Goal: Task Accomplishment & Management: Complete application form

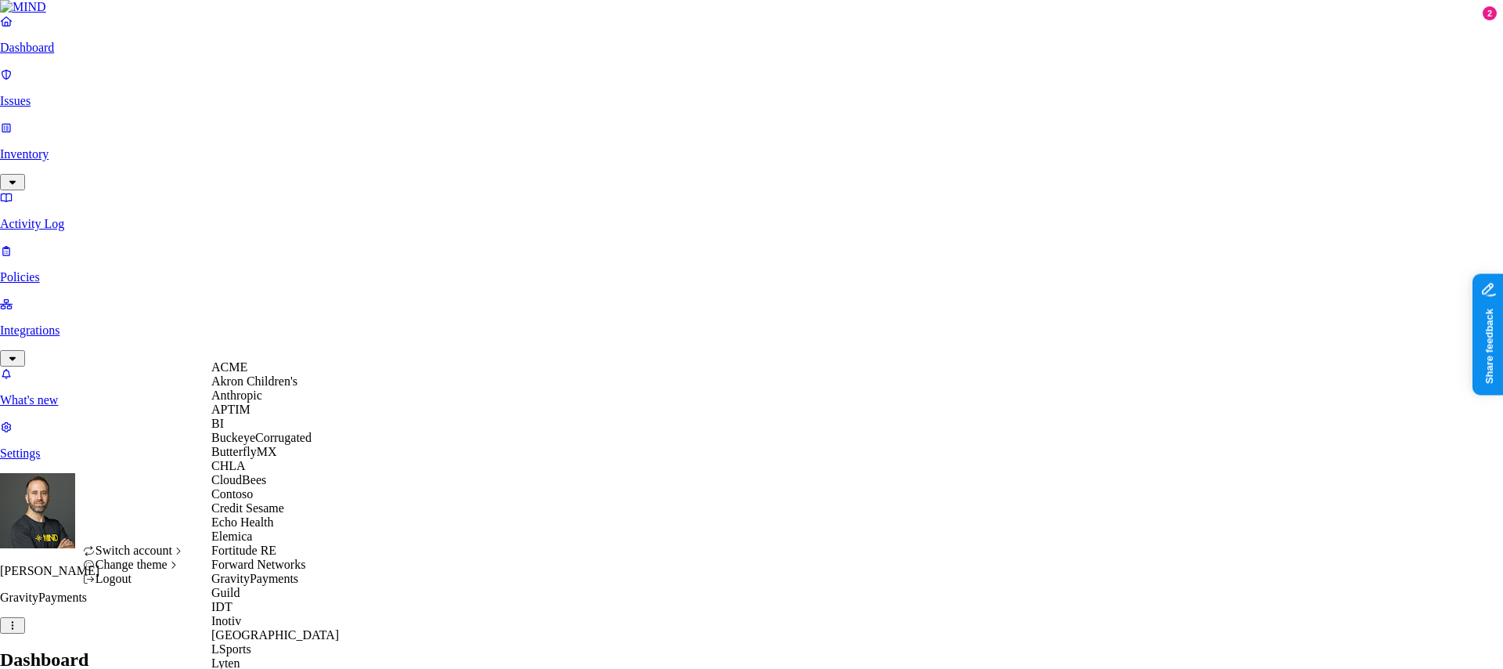
scroll to position [838, 0]
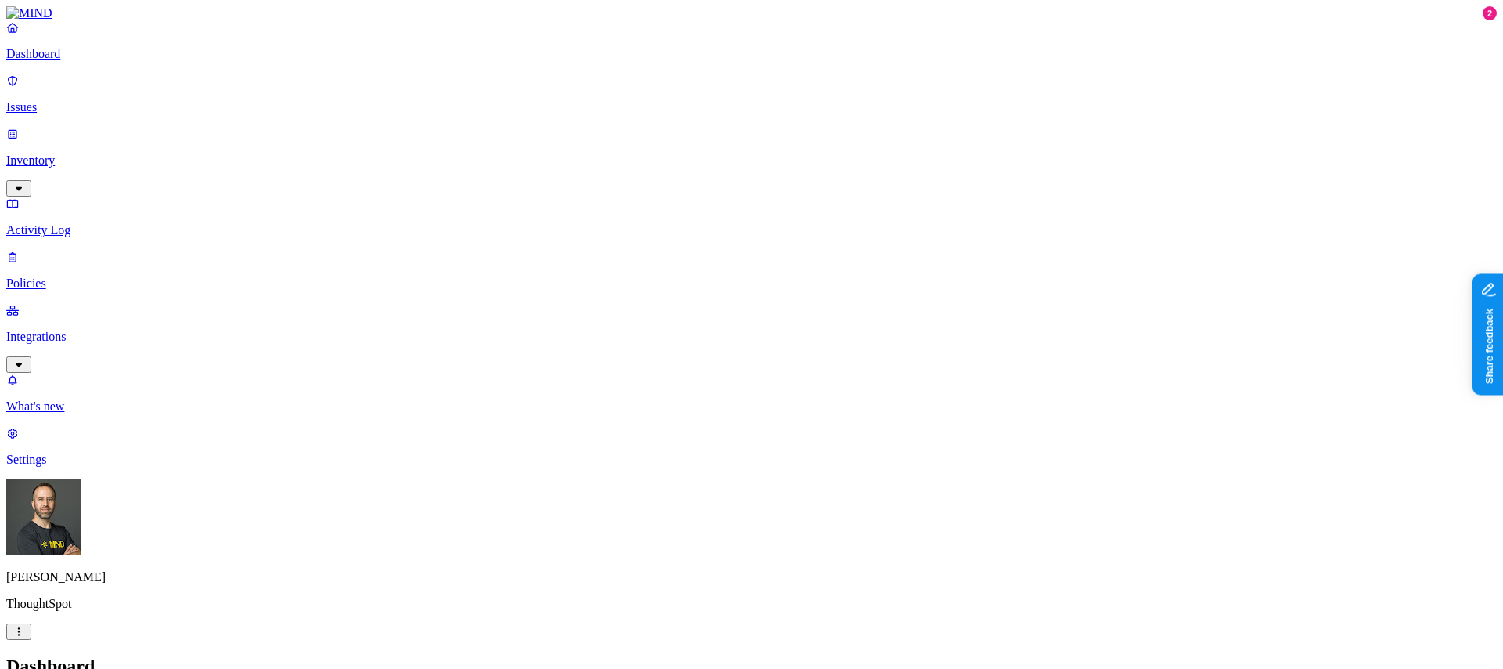
click at [92, 330] on p "Integrations" at bounding box center [751, 337] width 1491 height 14
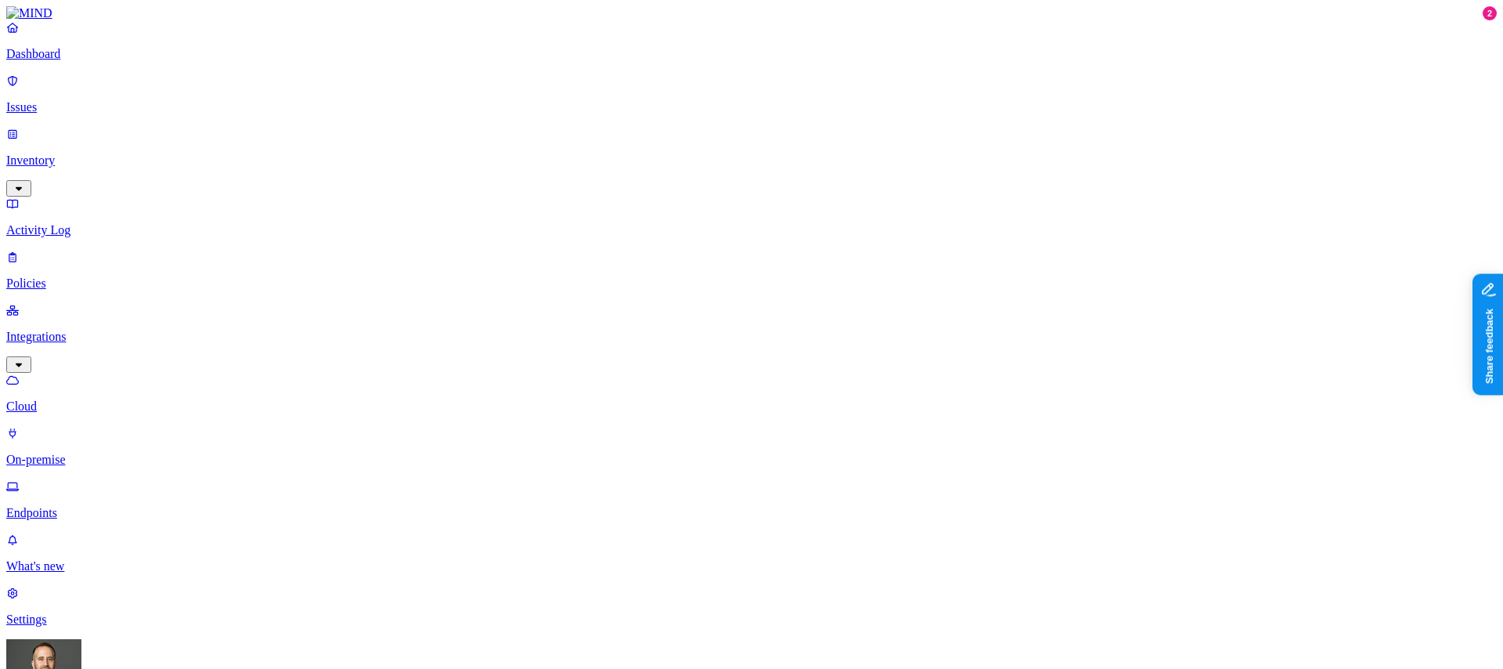
click at [76, 506] on p "Endpoints" at bounding box center [751, 513] width 1491 height 14
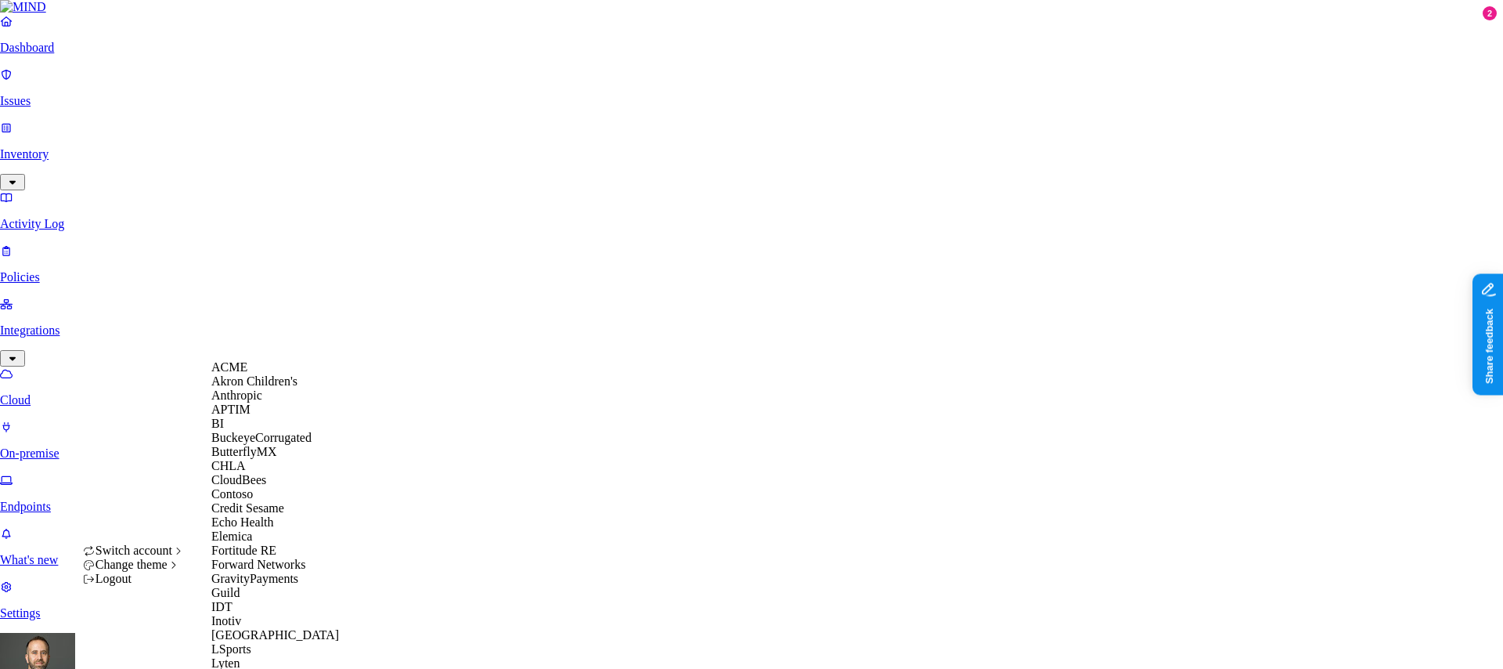
scroll to position [34, 0]
click at [259, 486] on span "CloudBees" at bounding box center [238, 479] width 55 height 13
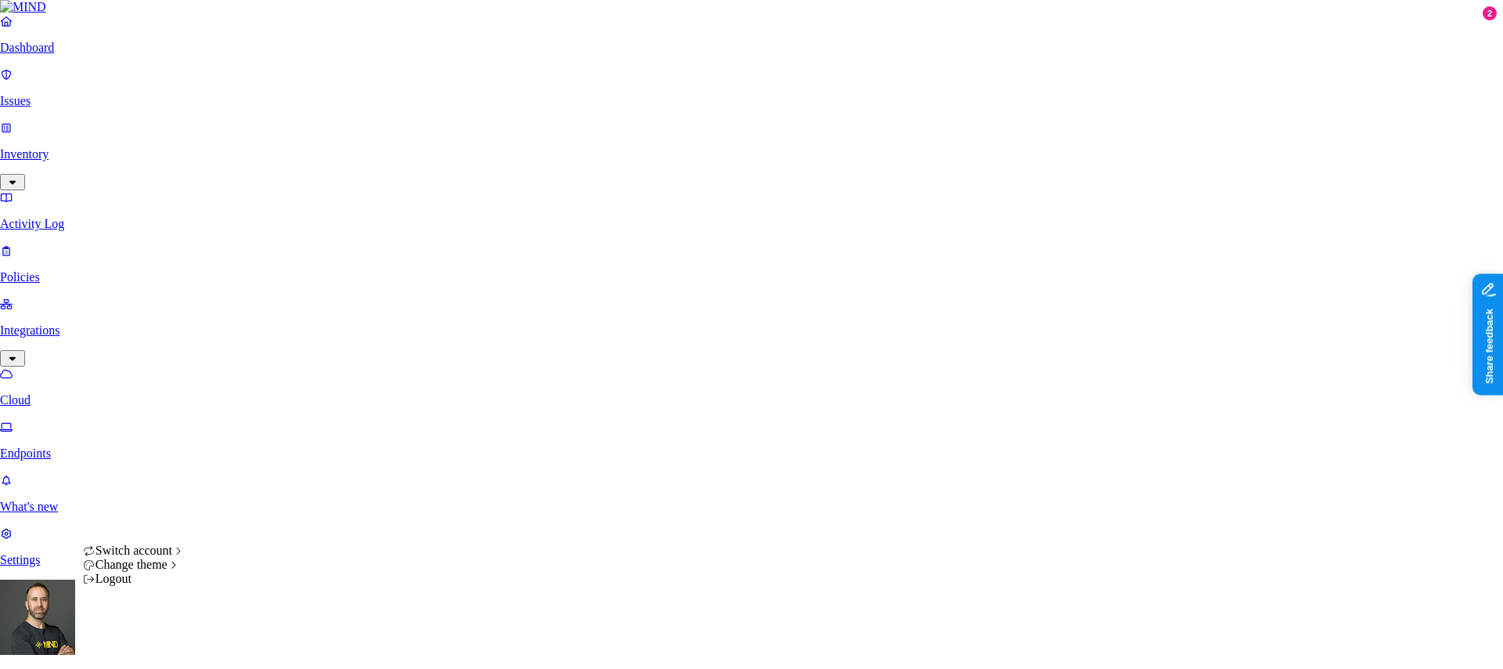
click at [147, 646] on html "Dashboard Issues Inventory Activity Log Policies Integrations Cloud Endpoints W…" at bounding box center [751, 585] width 1503 height 1171
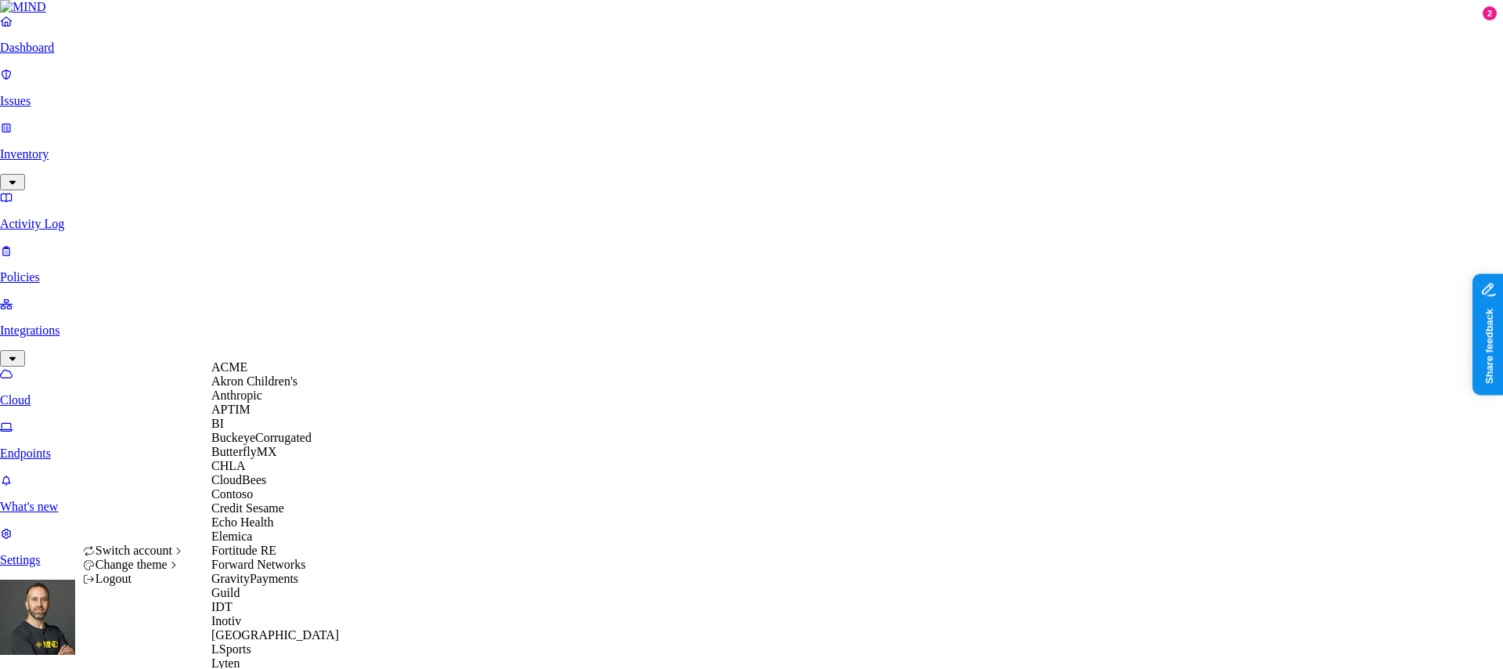
scroll to position [852, 0]
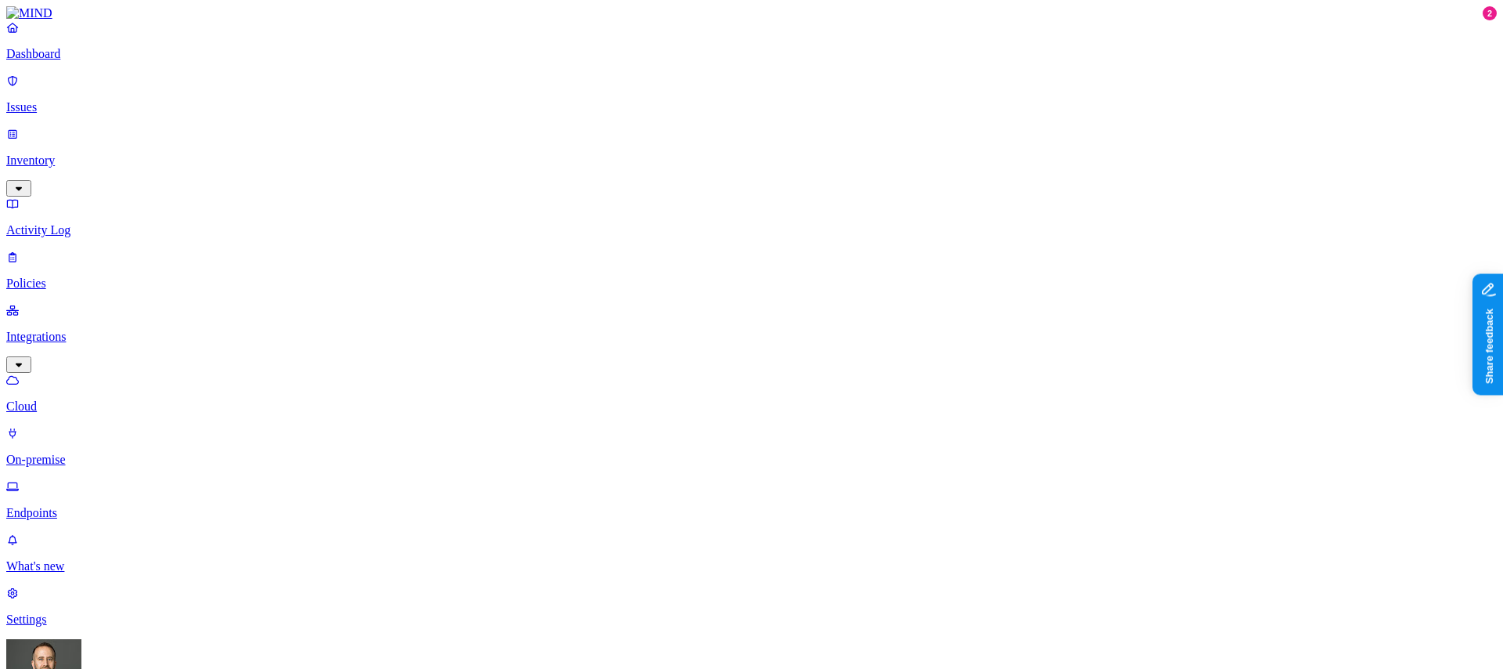
type input "estebanayon"
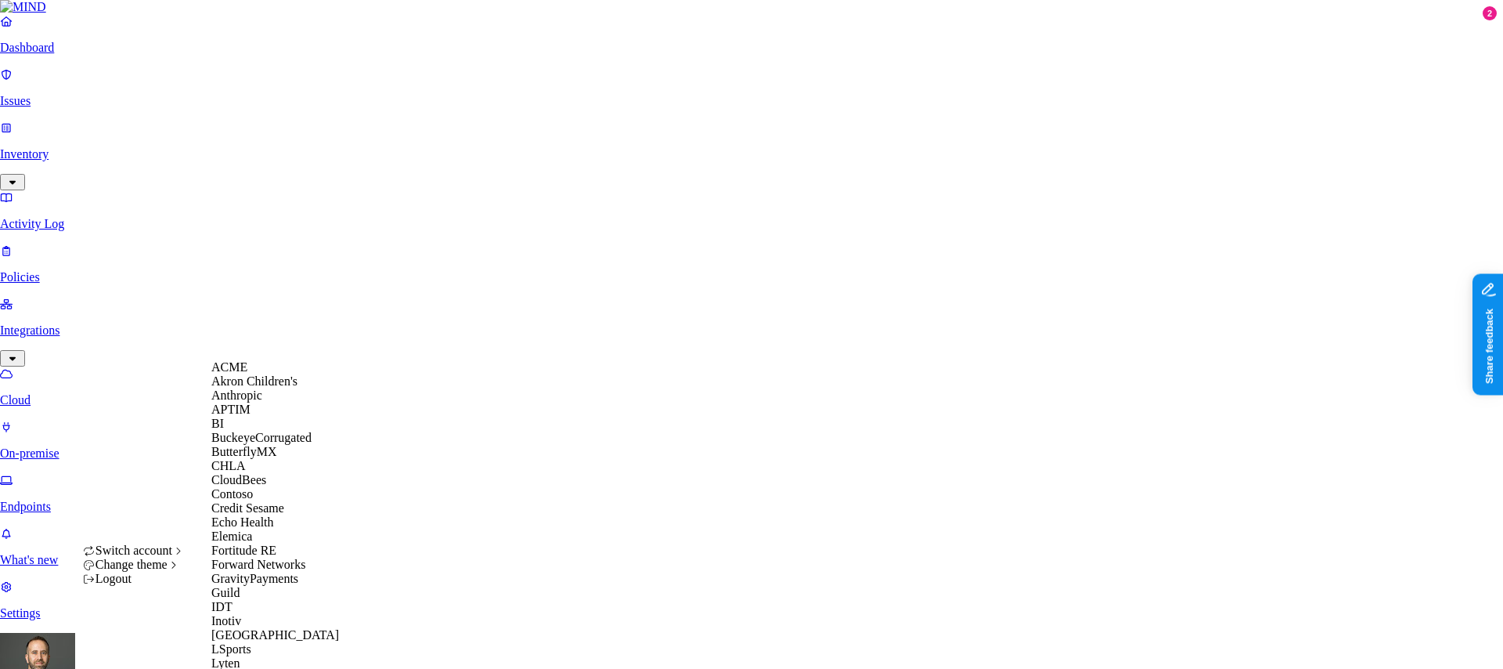
scroll to position [861, 0]
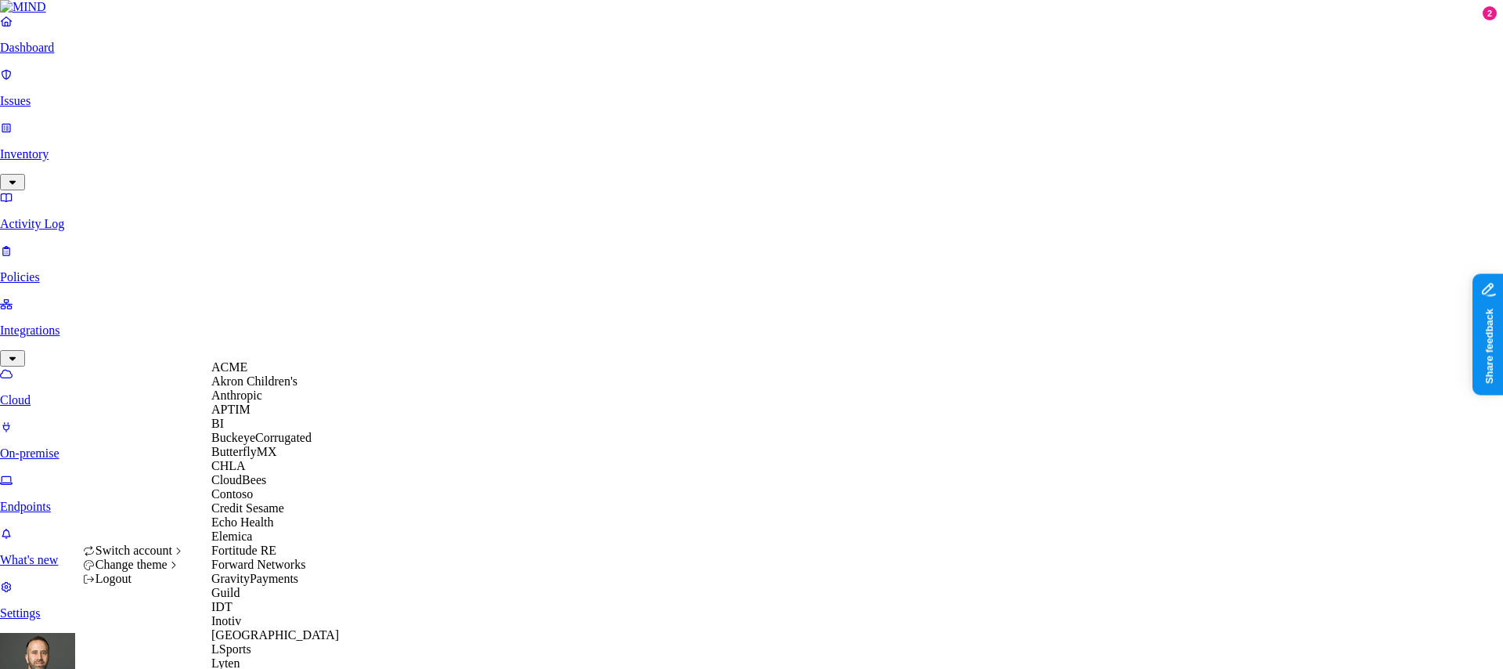
scroll to position [99, 0]
click at [266, 486] on span "CloudBees" at bounding box center [238, 479] width 55 height 13
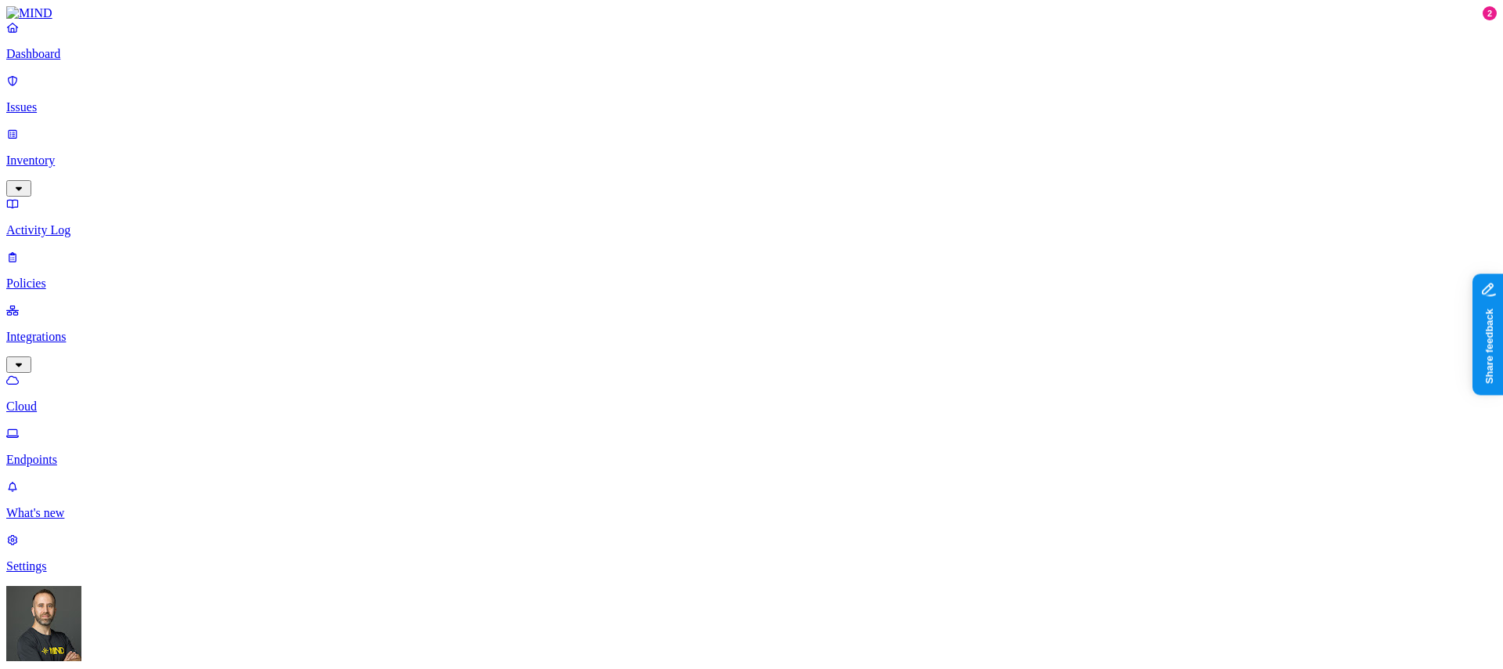
click at [117, 61] on p "Dashboard" at bounding box center [751, 54] width 1491 height 14
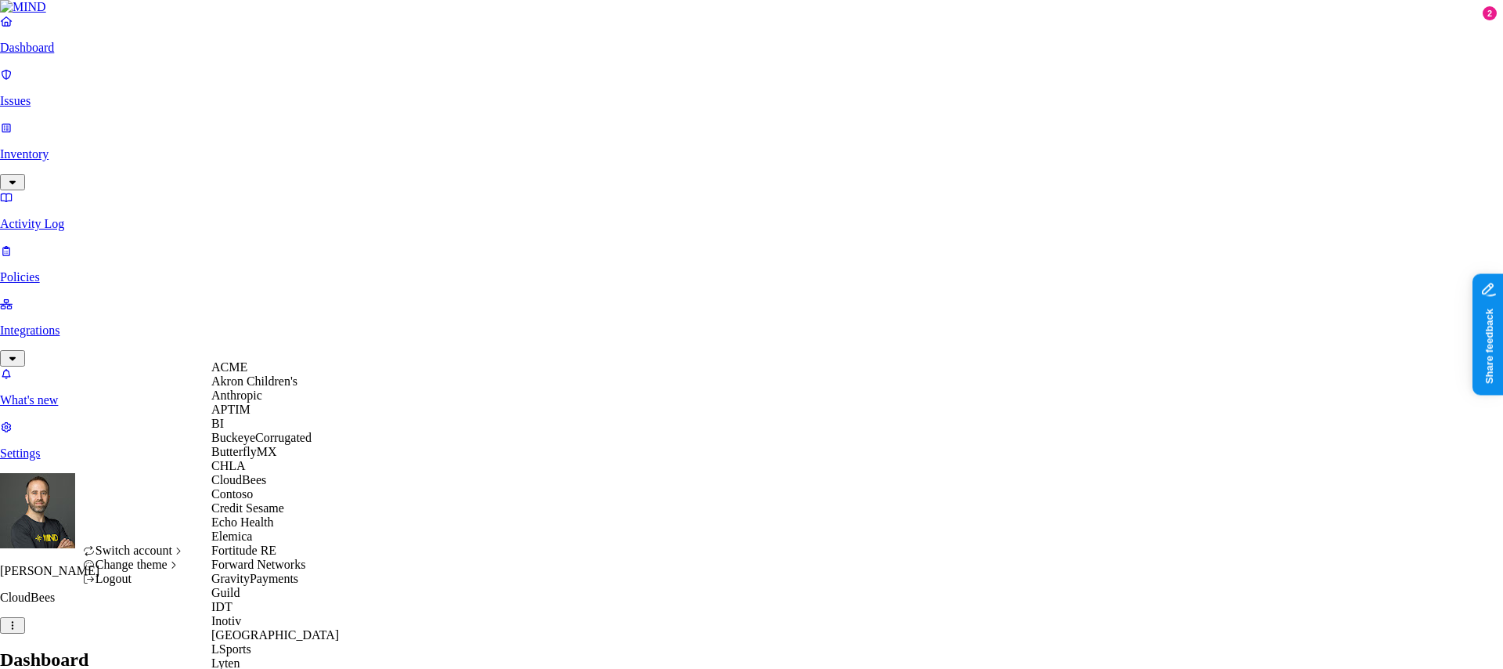
scroll to position [802, 0]
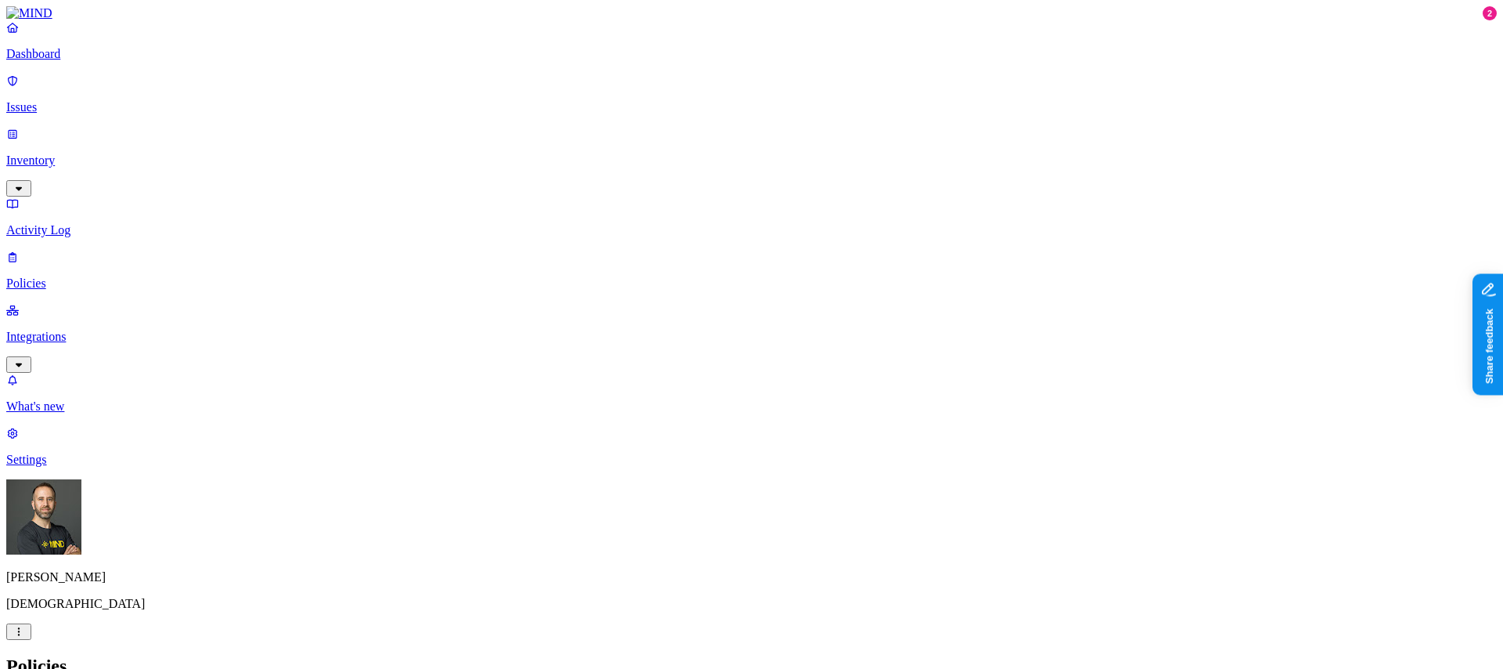
click at [775, 655] on h2 "Policies" at bounding box center [751, 665] width 1491 height 21
click at [103, 103] on p "Issues" at bounding box center [751, 107] width 1491 height 14
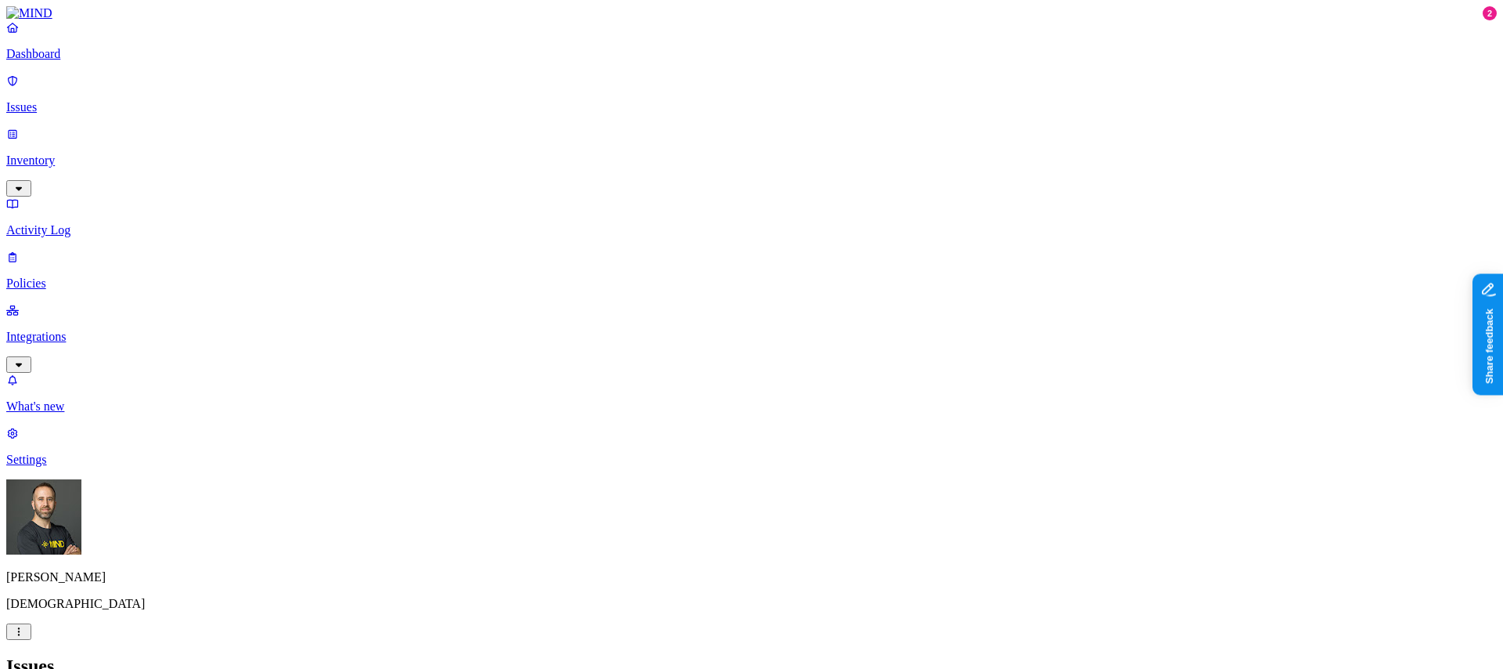
click at [104, 61] on p "Dashboard" at bounding box center [751, 54] width 1491 height 14
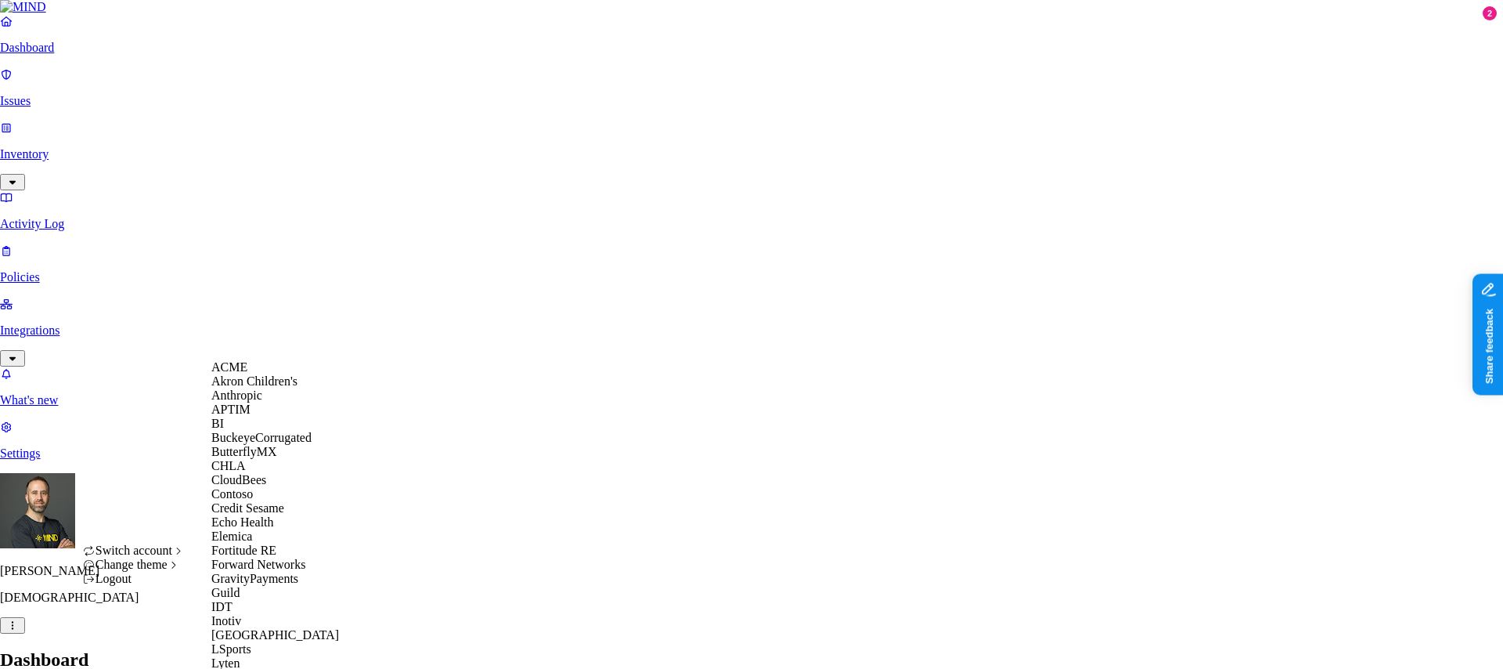
click at [290, 374] on div "ACME" at bounding box center [287, 367] width 152 height 14
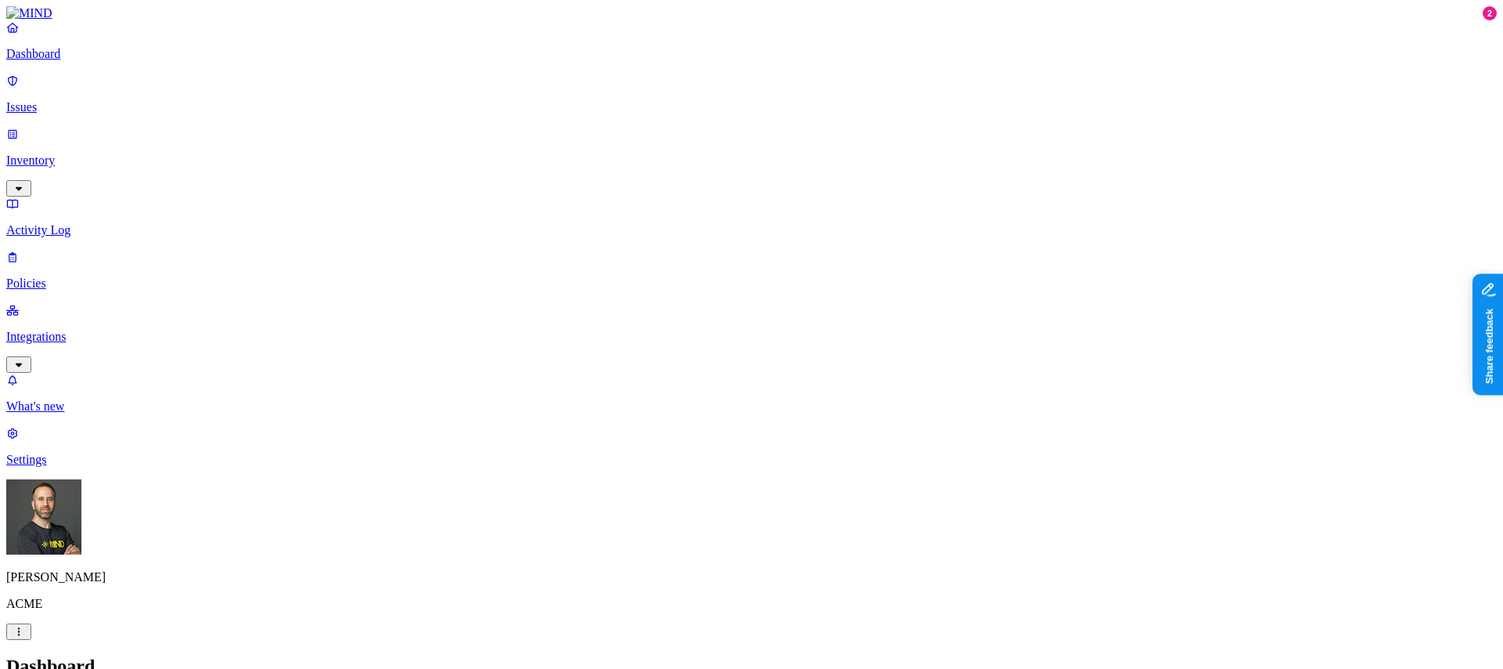
click at [106, 276] on p "Policies" at bounding box center [751, 283] width 1491 height 14
click at [709, 500] on label "Web Domain" at bounding box center [688, 501] width 41 height 27
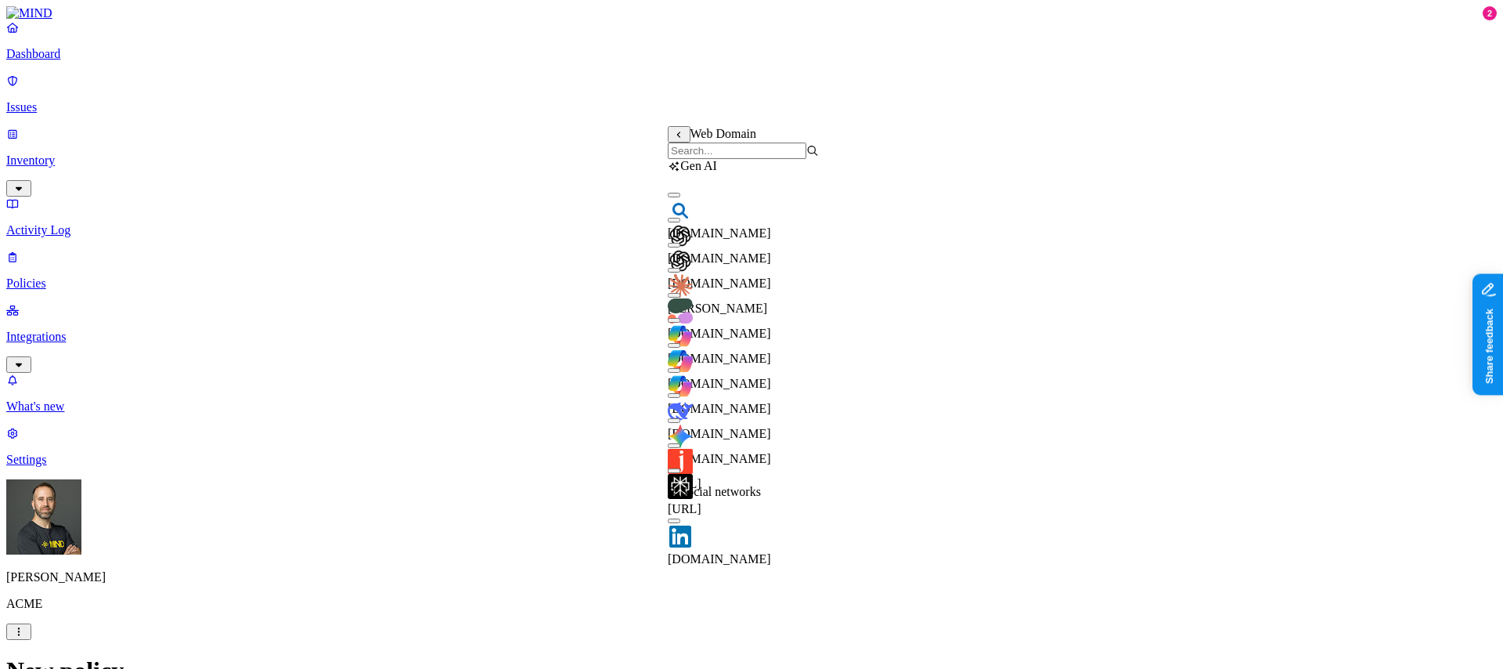
click at [744, 158] on input "search" at bounding box center [737, 151] width 139 height 16
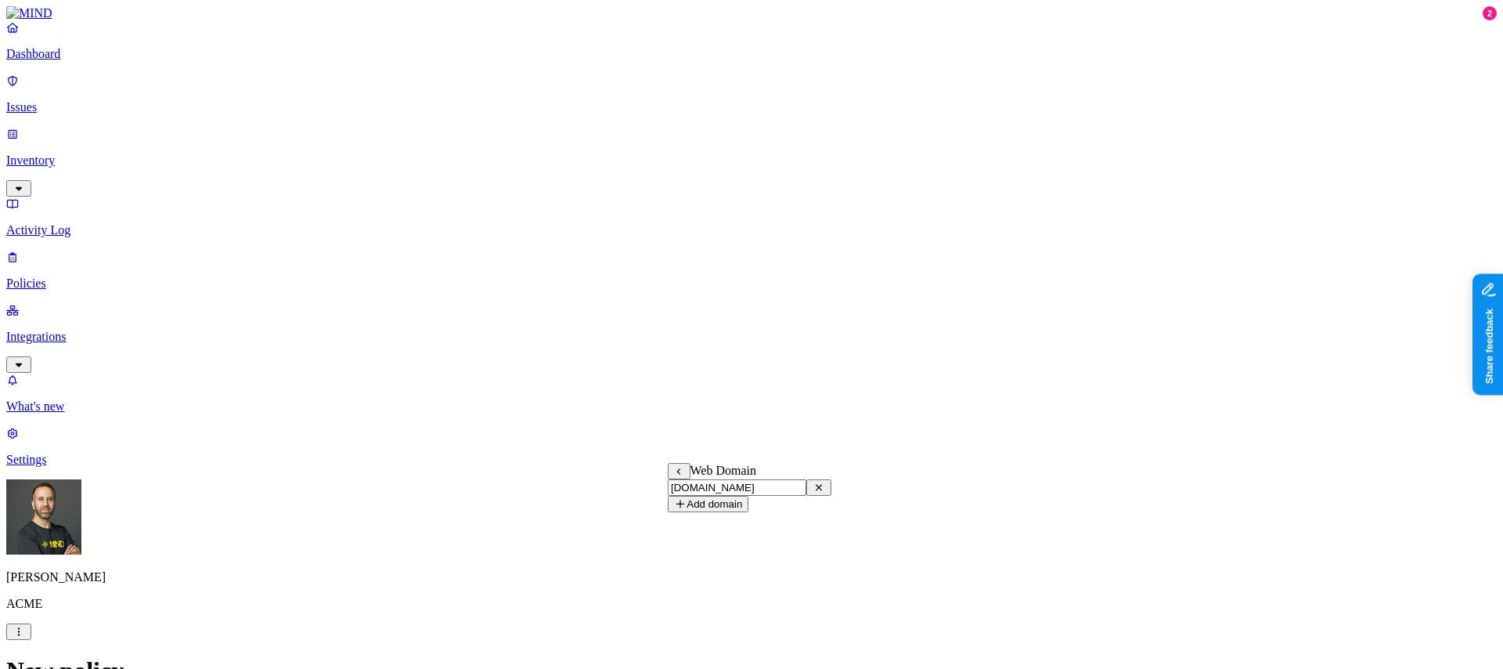
type input "[DOMAIN_NAME]"
click at [749, 512] on button "Add domain" at bounding box center [708, 504] width 81 height 16
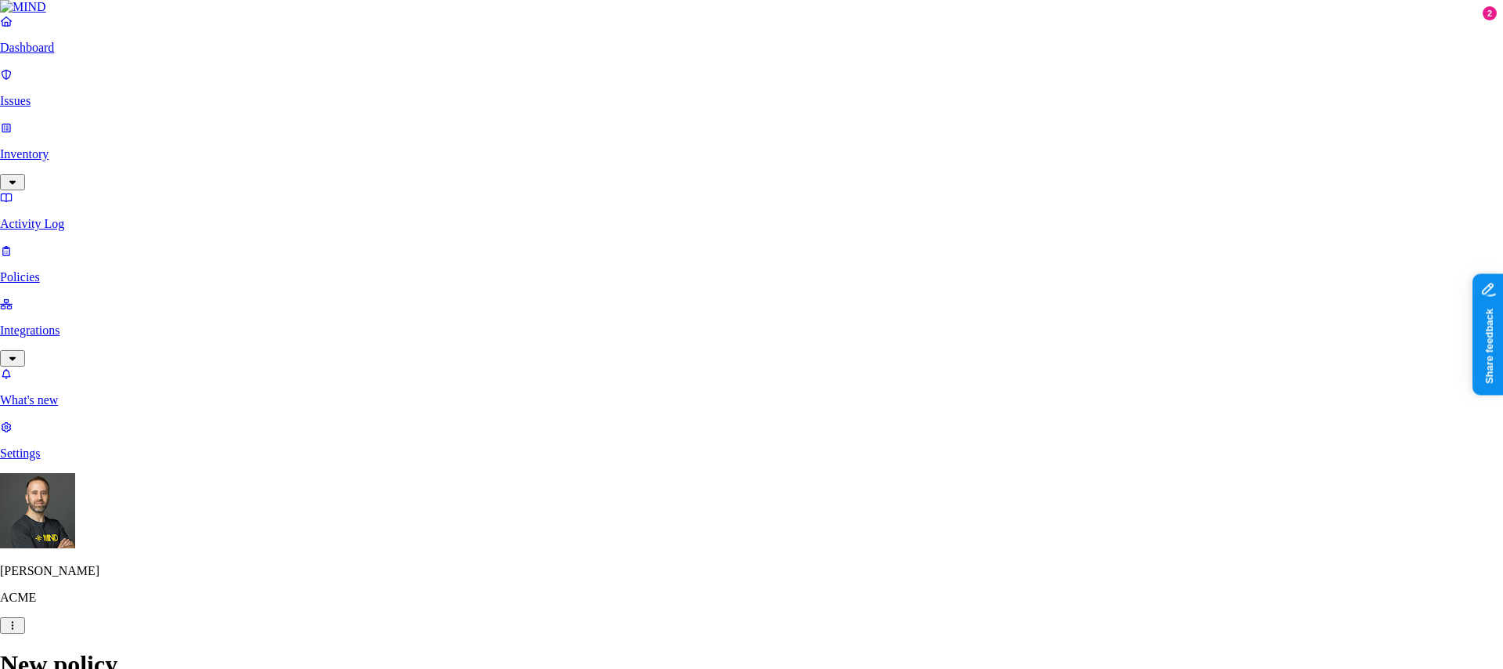
type input "notion.so"
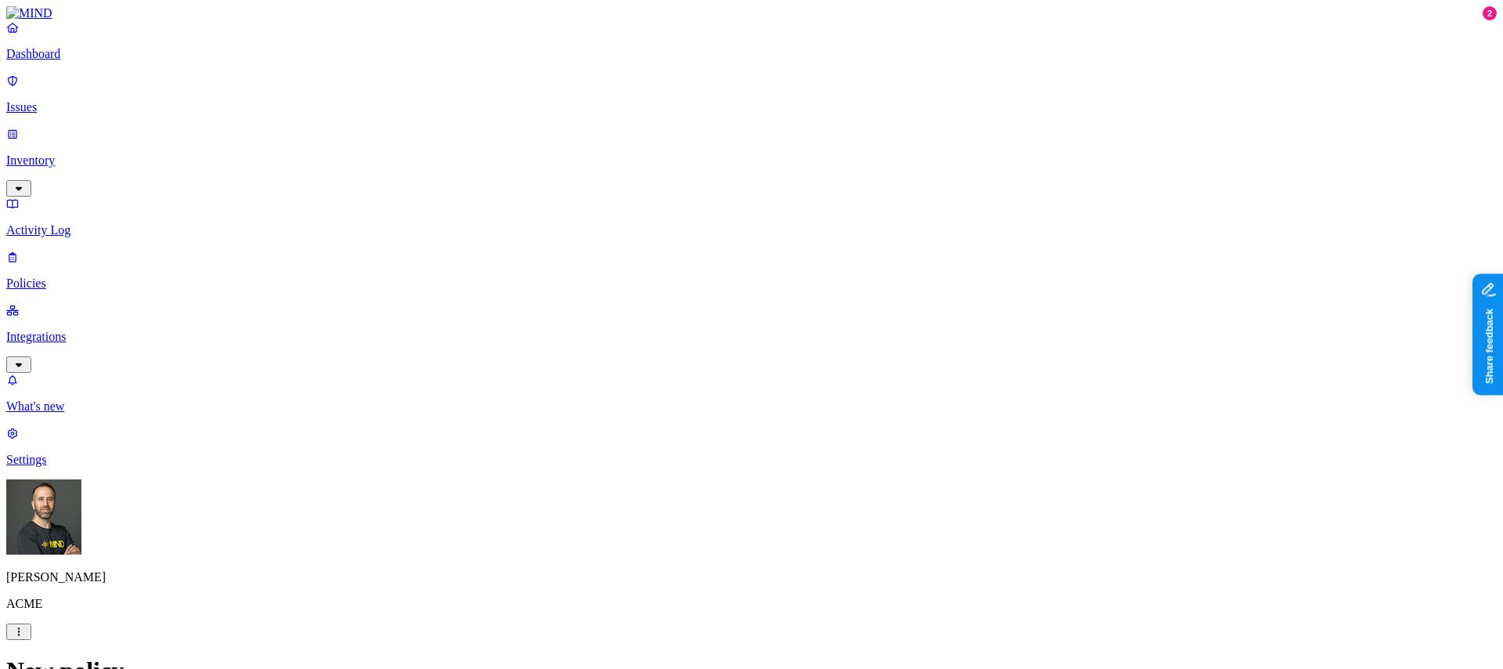
click at [709, 504] on label "Web Domain" at bounding box center [688, 501] width 41 height 27
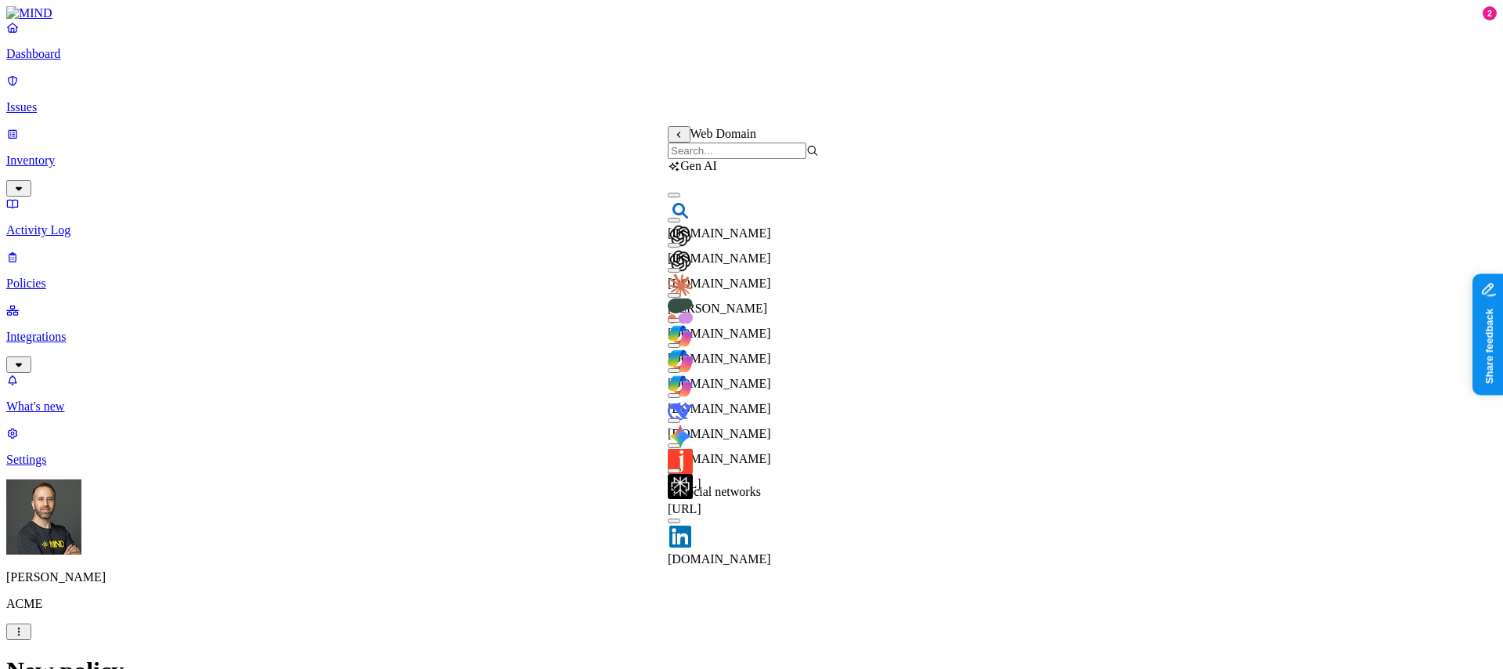
click at [732, 159] on input "search" at bounding box center [737, 151] width 139 height 16
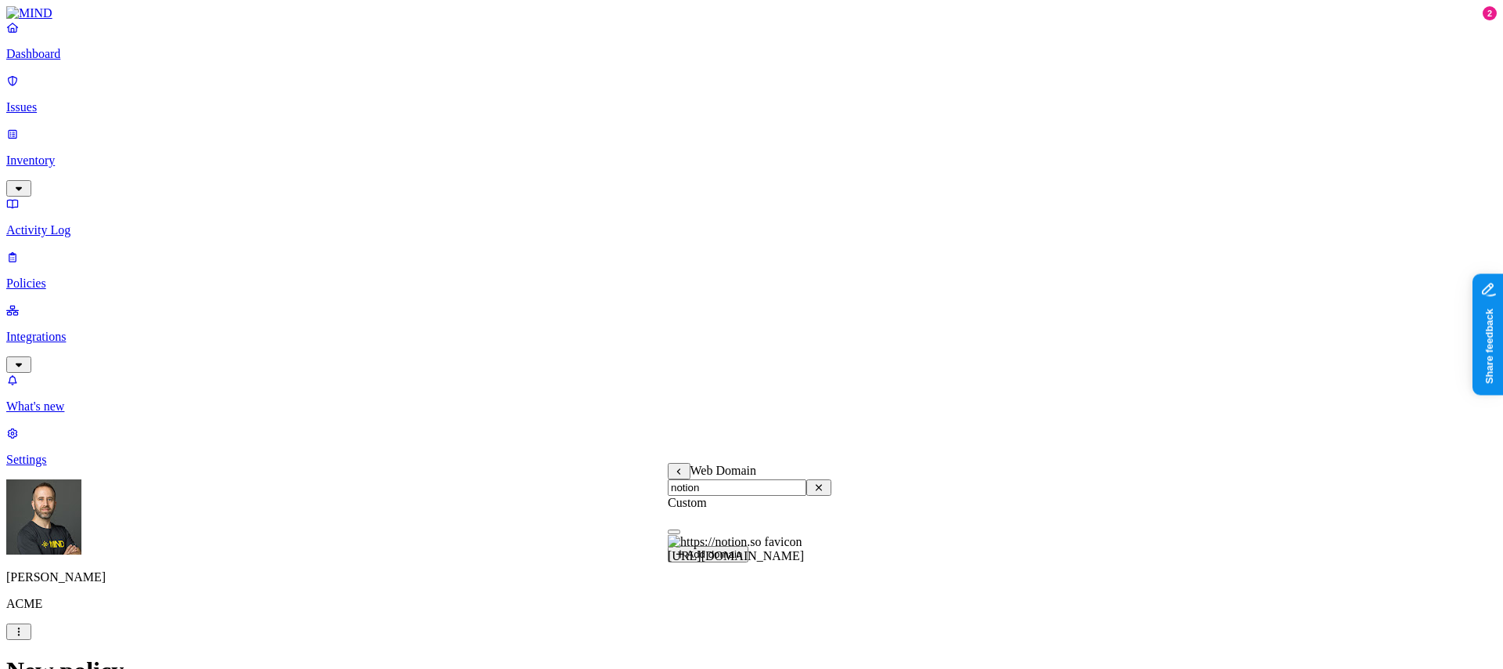
type input "notion"
click at [680, 534] on button "button" at bounding box center [674, 531] width 13 height 5
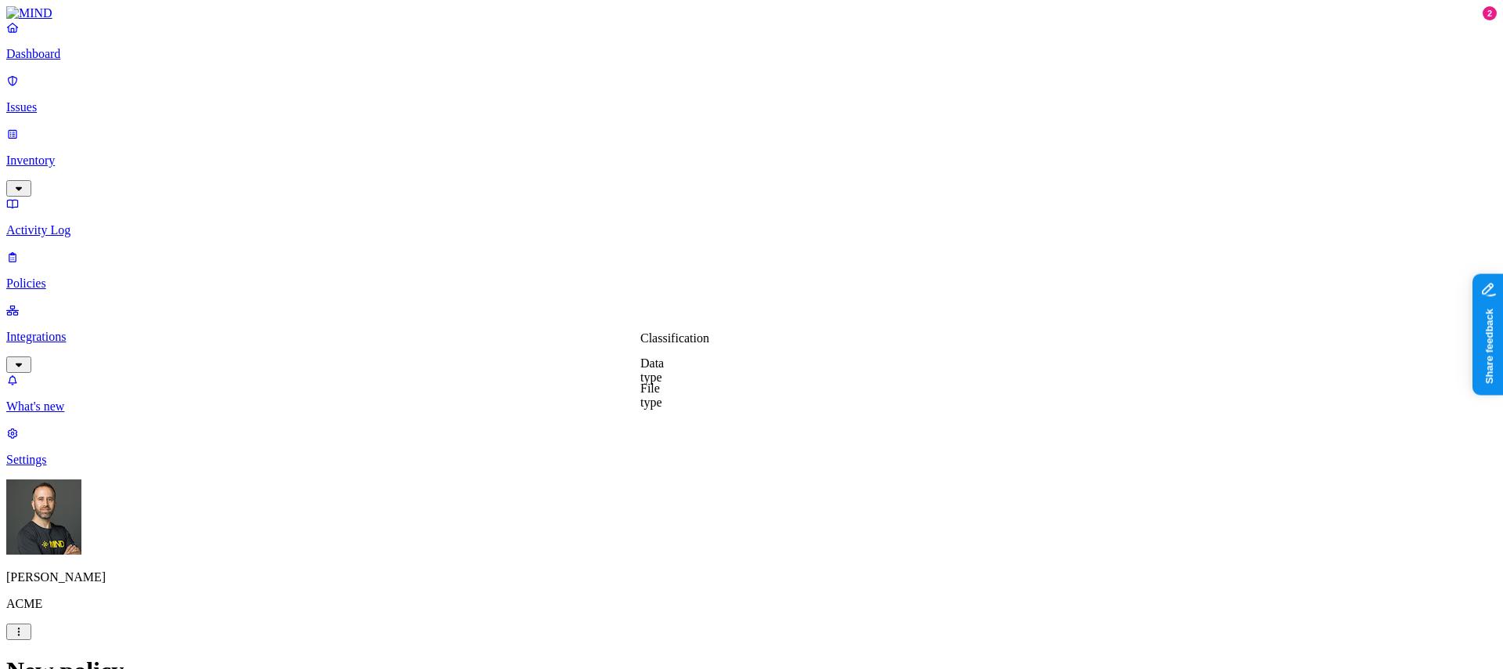
click at [662, 404] on label "File type" at bounding box center [651, 394] width 22 height 27
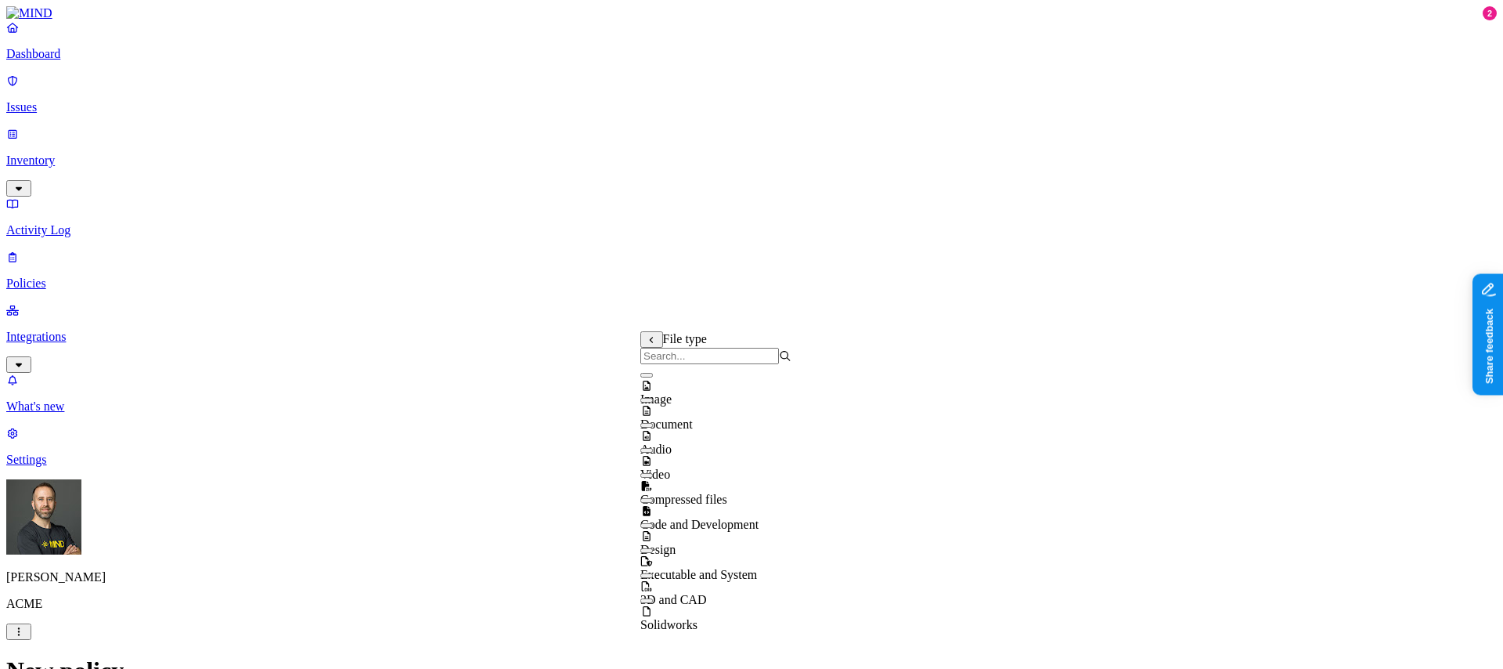
click at [653, 377] on button "button" at bounding box center [646, 375] width 13 height 5
click at [653, 453] on button "button" at bounding box center [646, 450] width 13 height 5
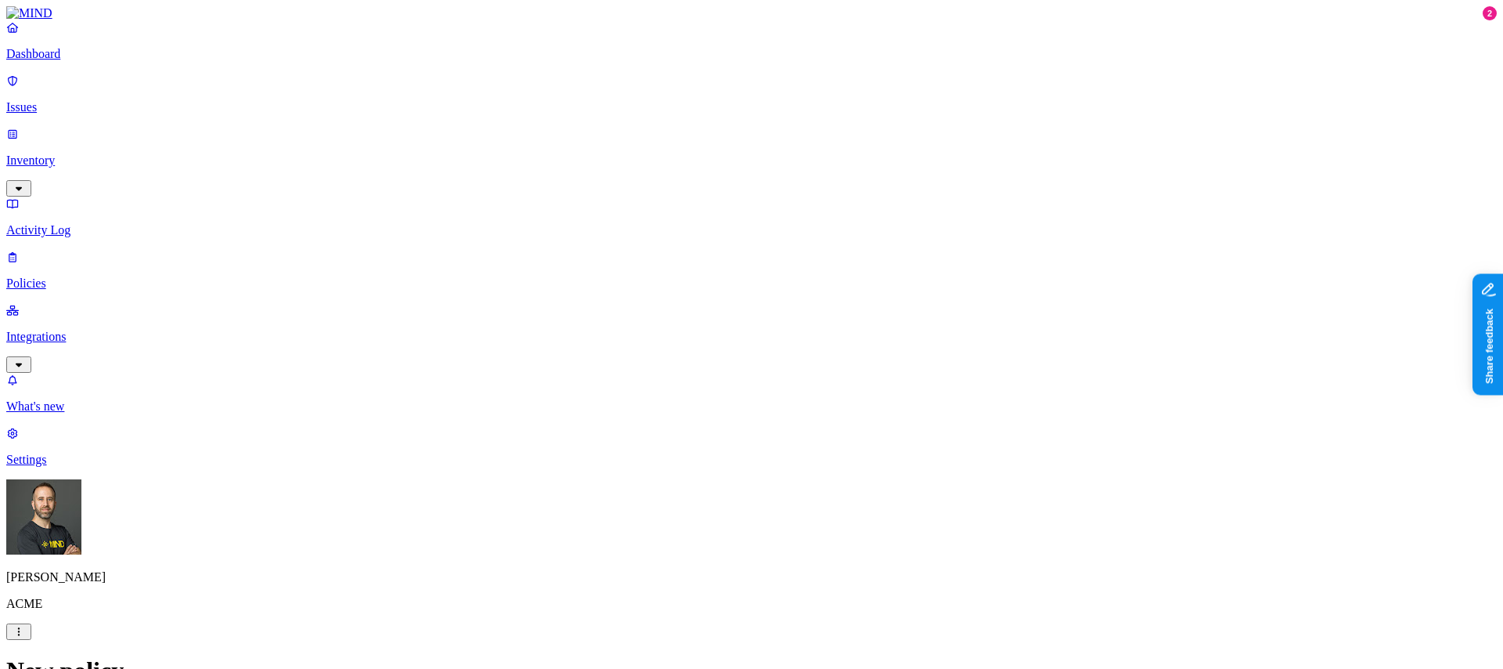
scroll to position [749, 0]
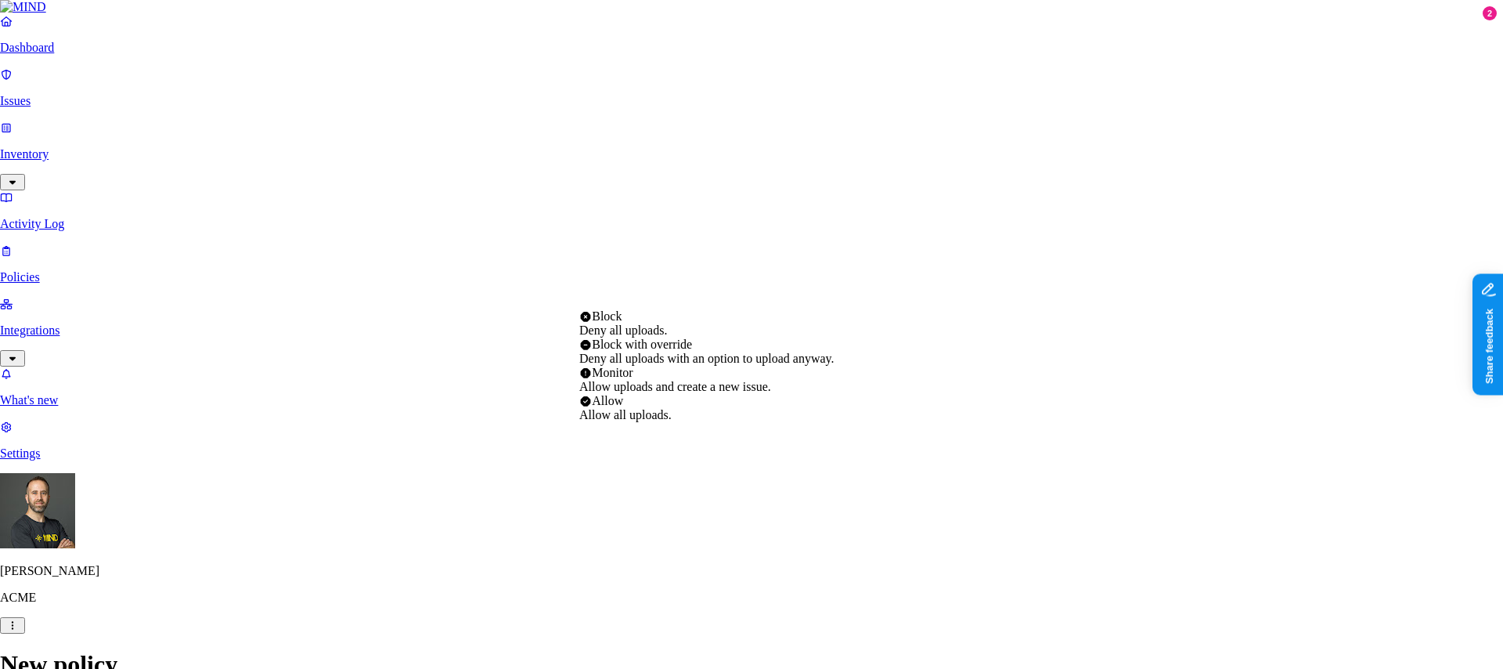
select select "3"
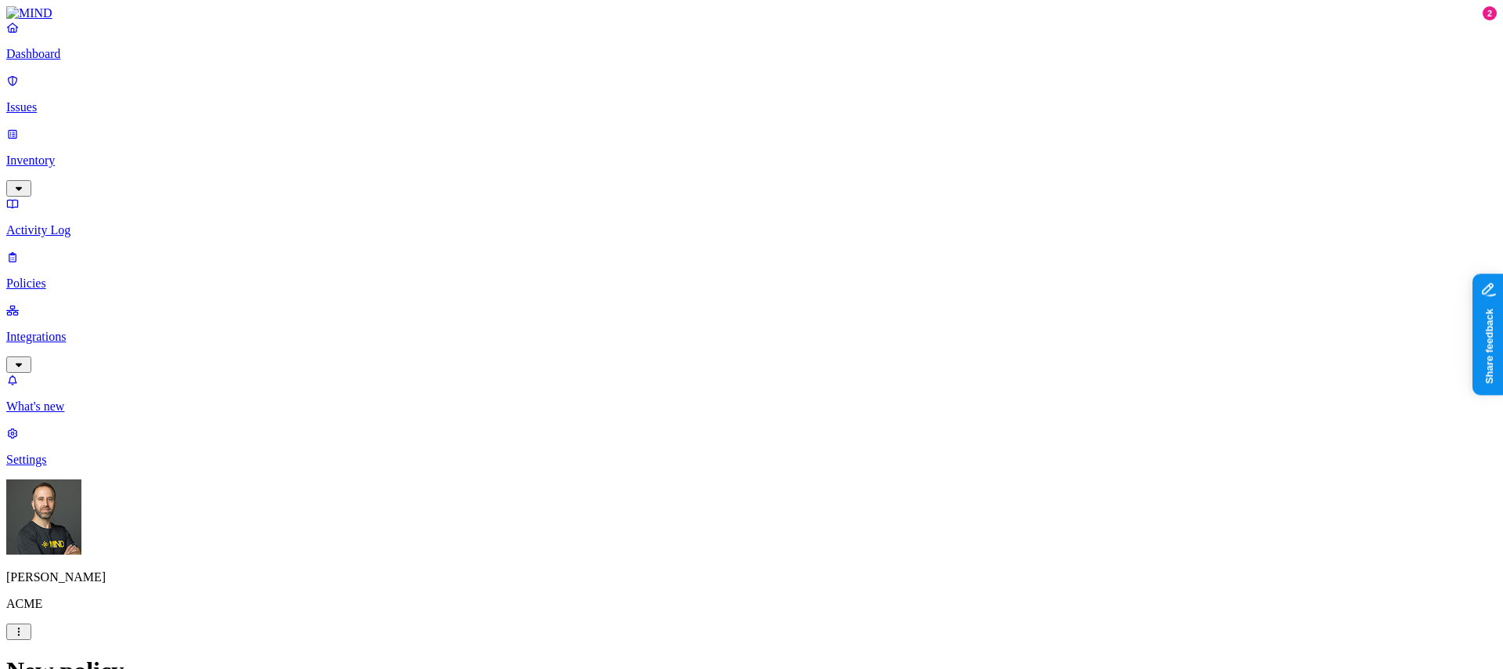
scroll to position [661, 0]
click at [685, 271] on label "Users" at bounding box center [671, 264] width 28 height 13
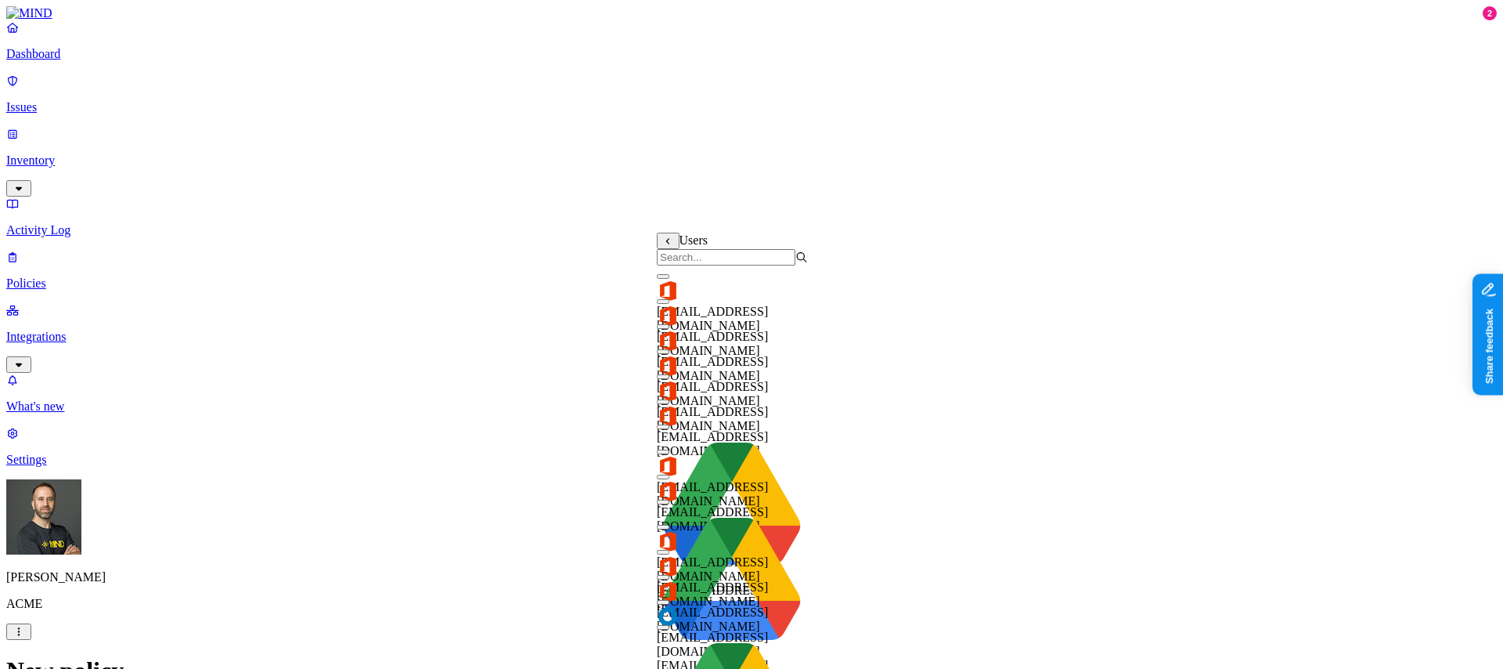
click at [716, 265] on input "search" at bounding box center [726, 257] width 139 height 16
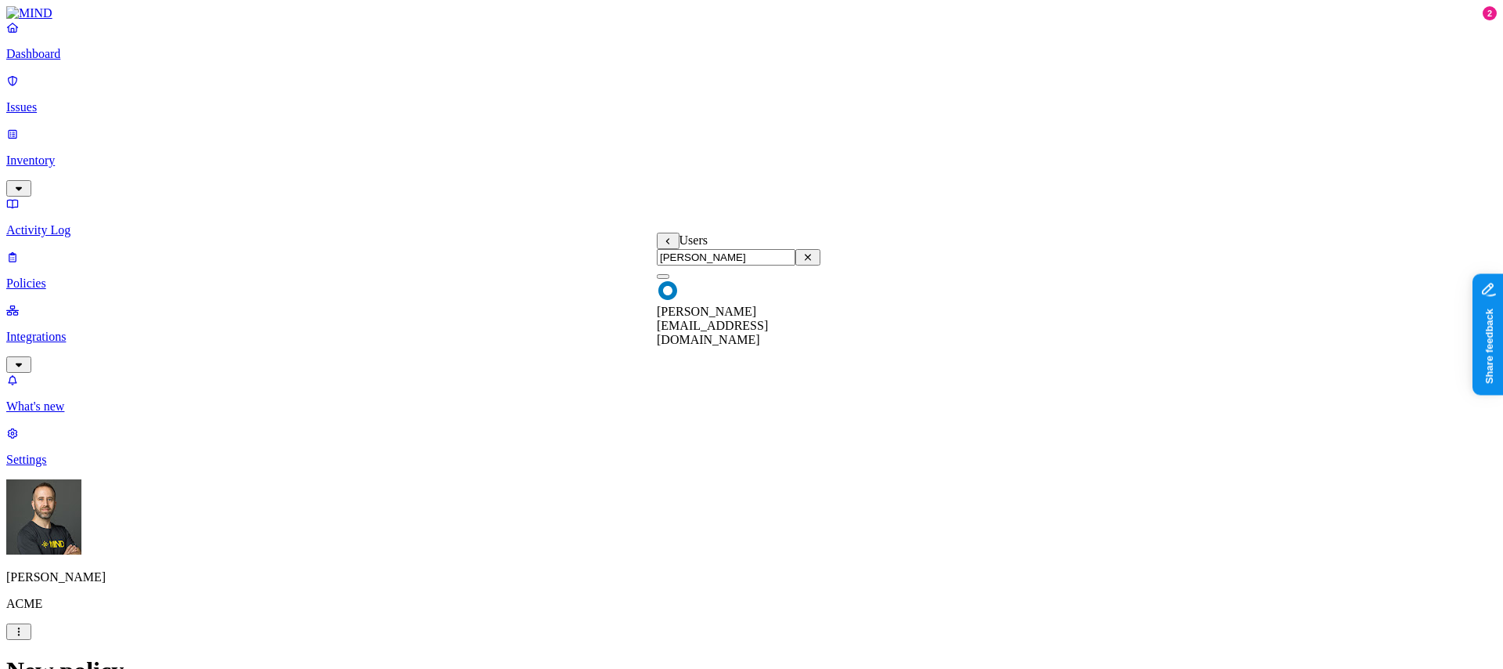
type input "tom"
click at [669, 279] on button "button" at bounding box center [663, 276] width 13 height 5
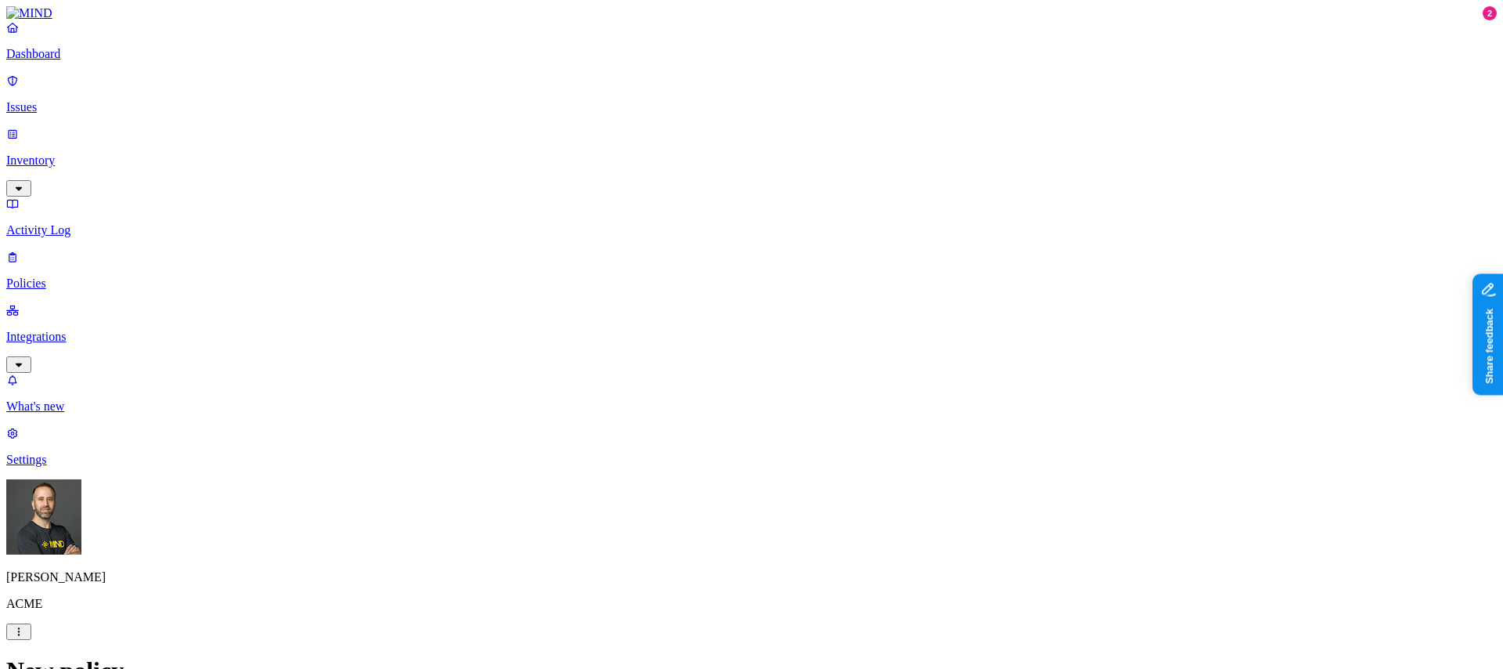
type input "media upload to Notion"
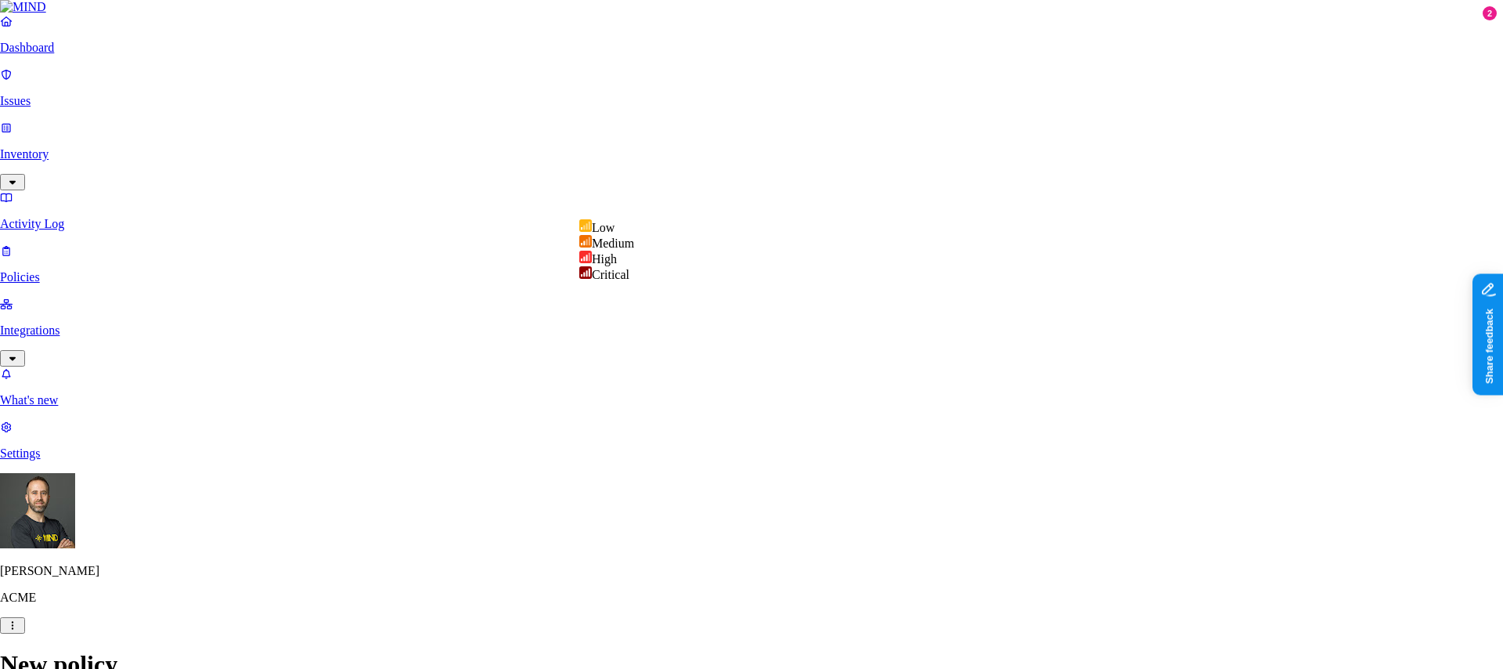
select select "2"
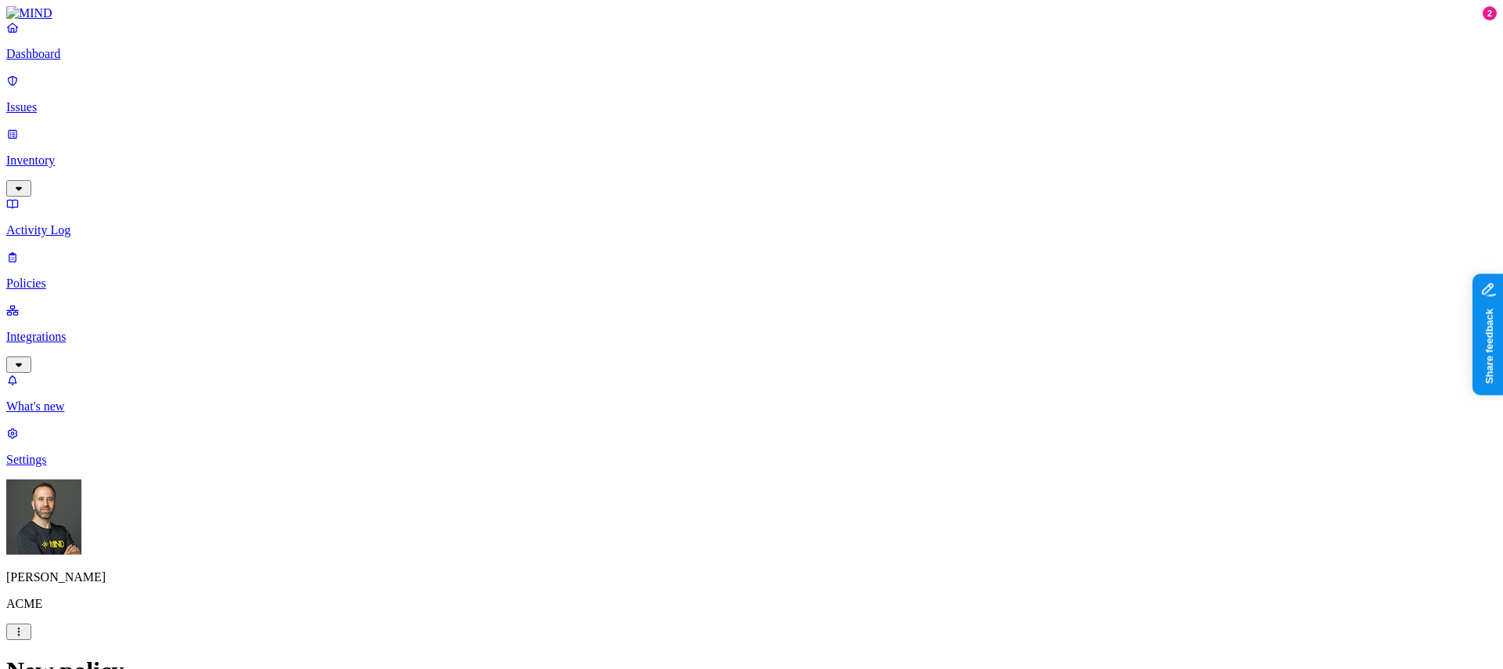
click at [954, 655] on h2 "Policies" at bounding box center [751, 665] width 1491 height 21
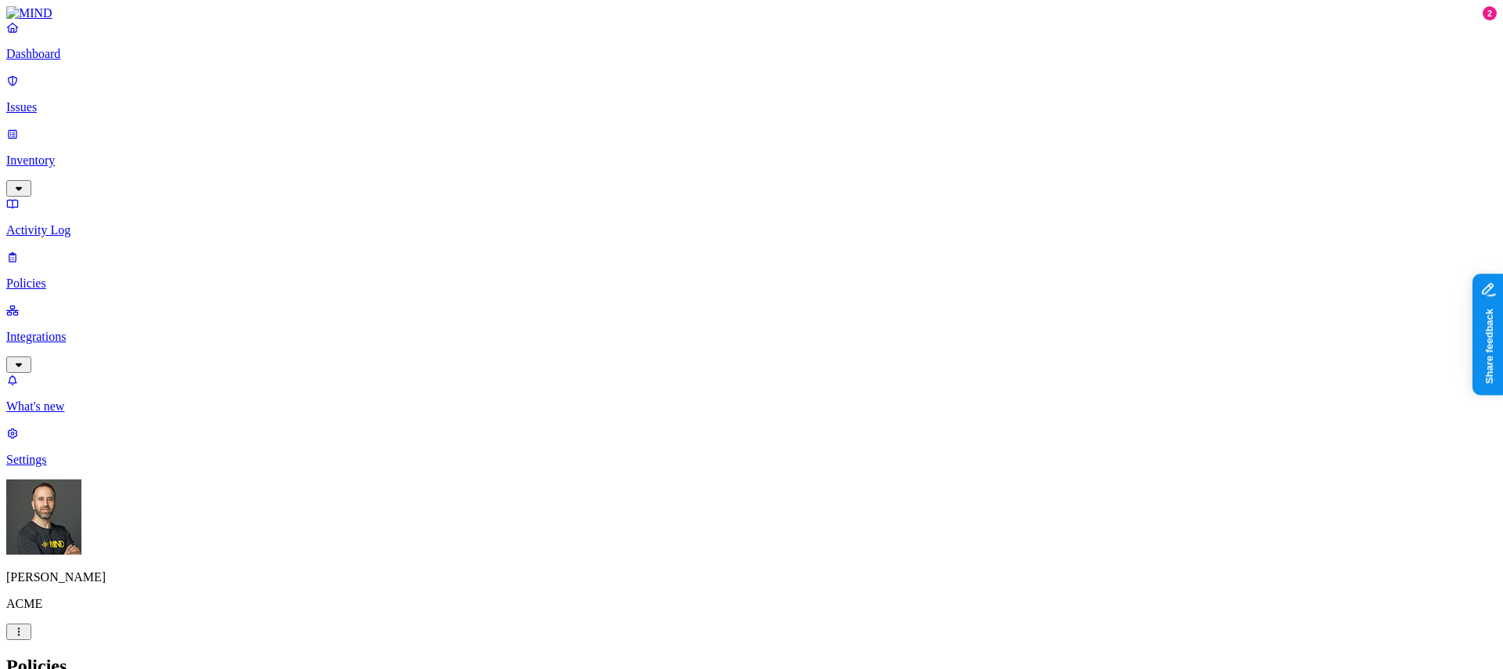
click at [99, 100] on p "Issues" at bounding box center [751, 107] width 1491 height 14
drag, startPoint x: 67, startPoint y: 10, endPoint x: 1492, endPoint y: 612, distance: 1546.0
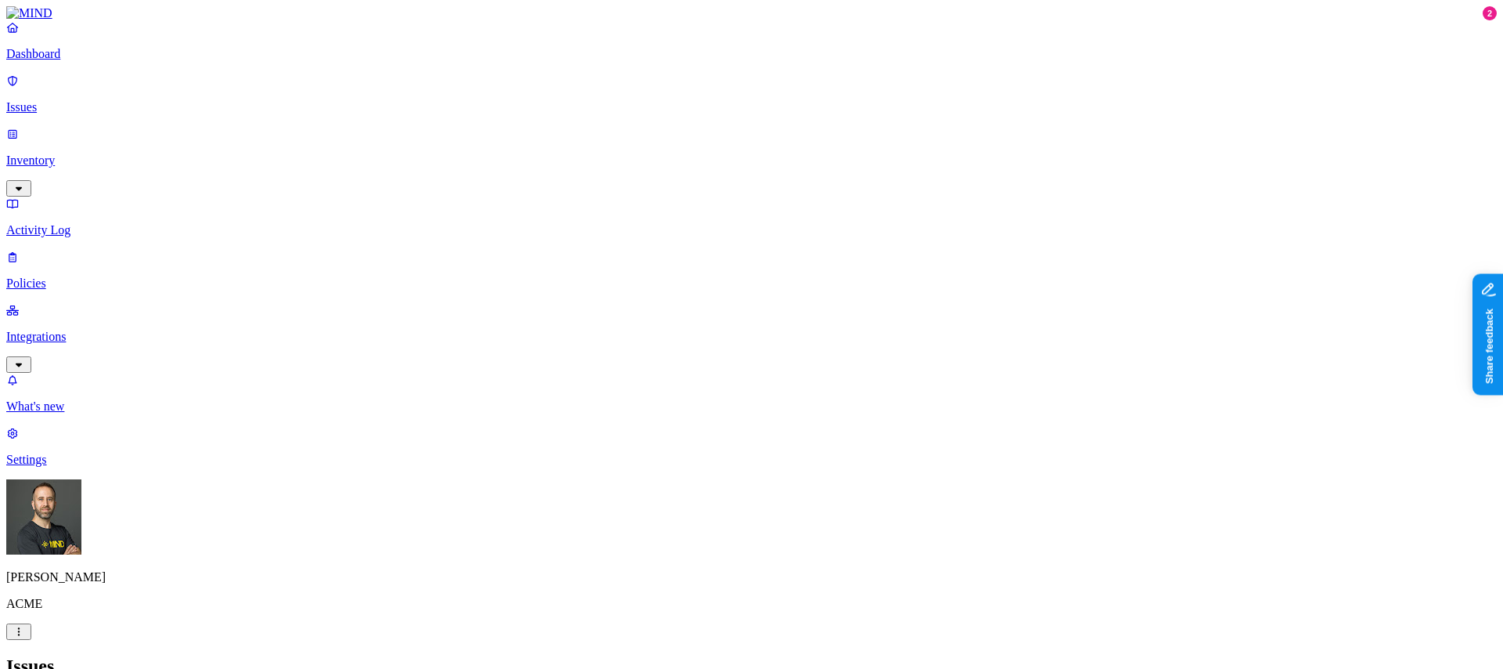
scroll to position [76, 0]
click at [967, 655] on div "Issues" at bounding box center [751, 665] width 1491 height 21
click at [85, 61] on p "Dashboard" at bounding box center [751, 54] width 1491 height 14
click at [71, 100] on p "Issues" at bounding box center [751, 107] width 1491 height 14
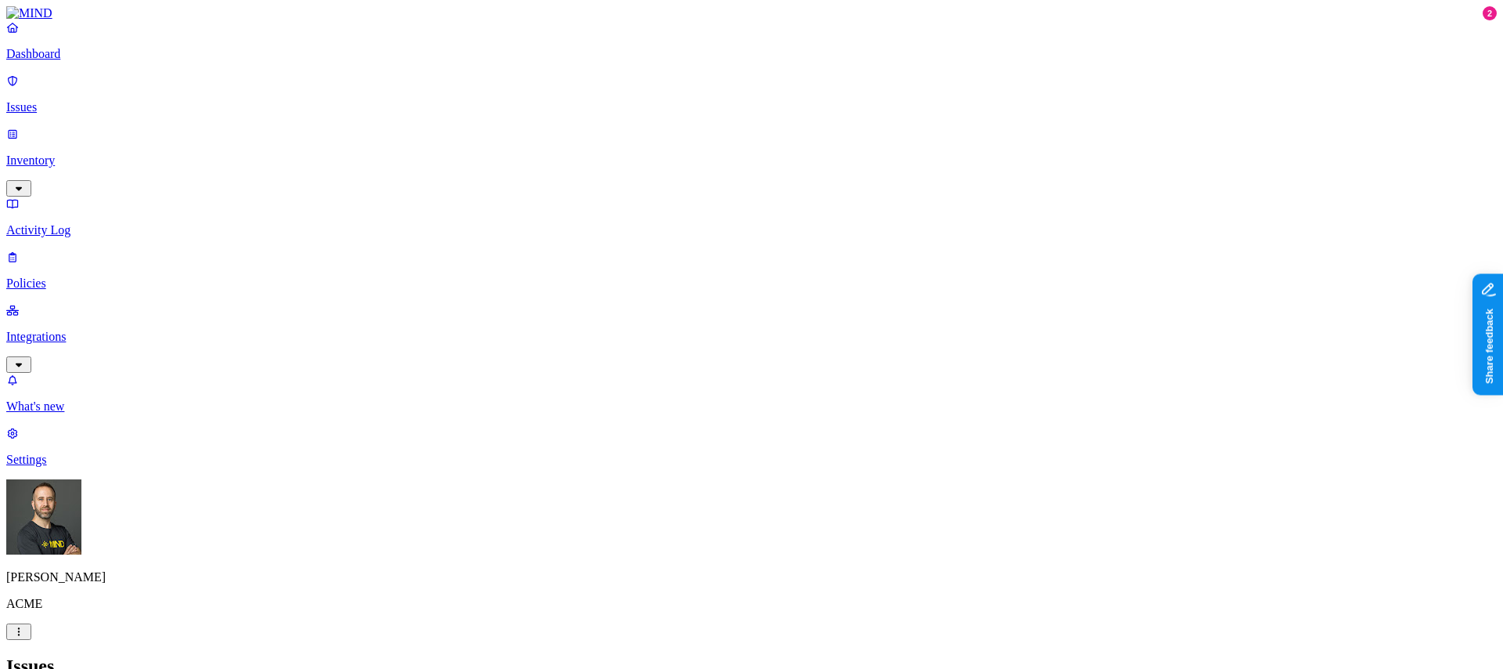
click at [120, 153] on p "Inventory" at bounding box center [751, 160] width 1491 height 14
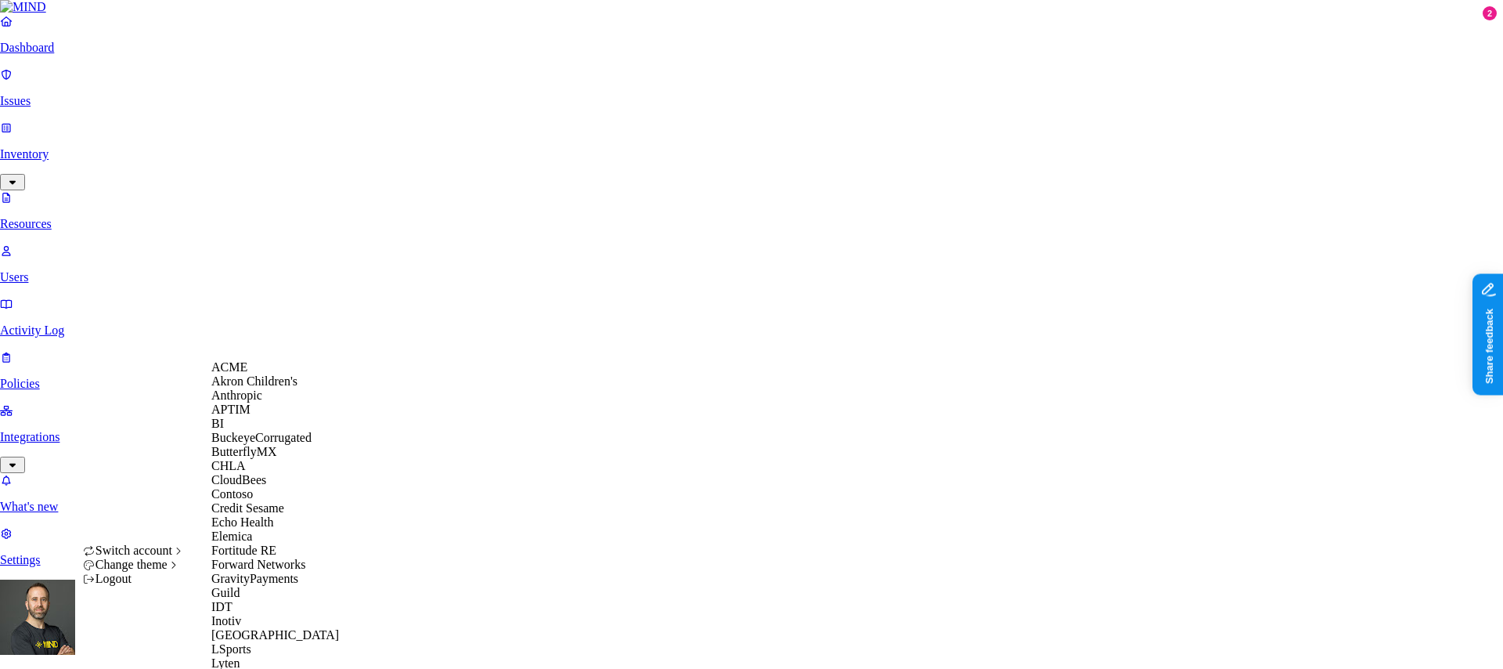
scroll to position [133, 0]
click at [263, 529] on span "Echo Health" at bounding box center [242, 521] width 63 height 13
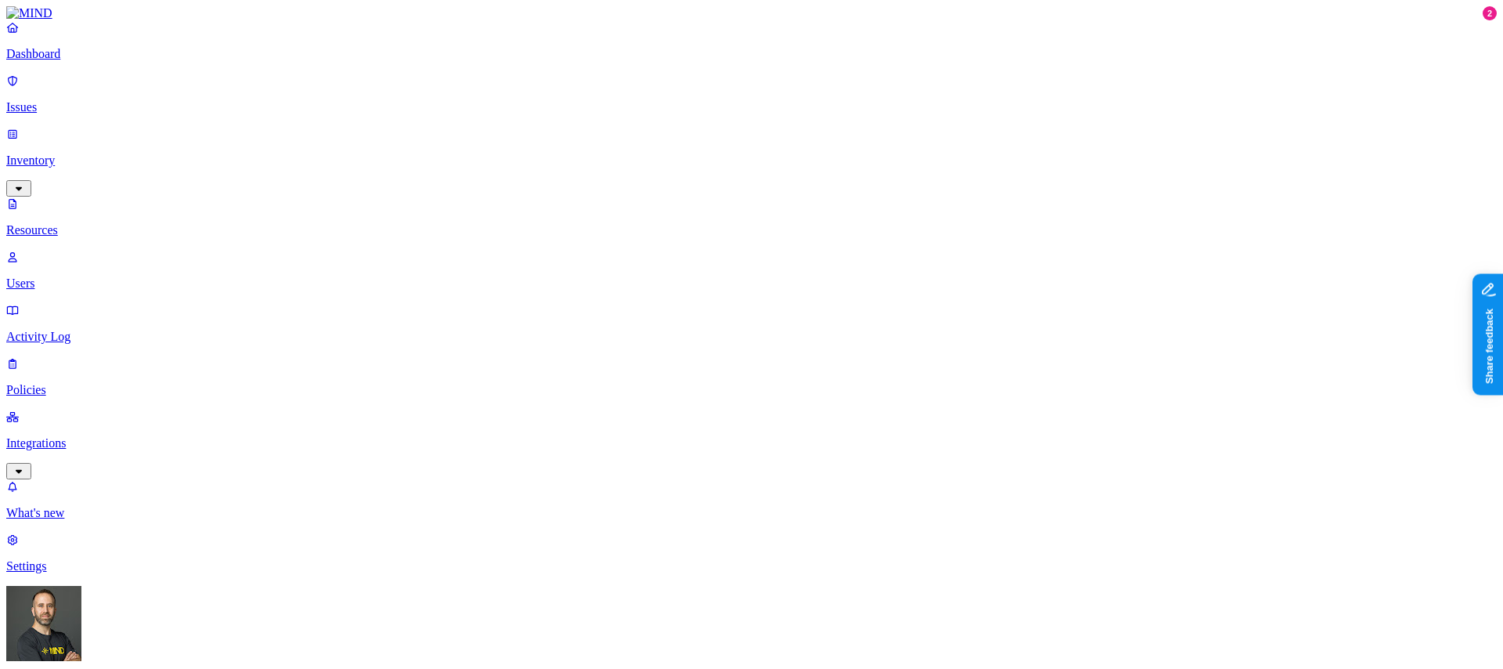
click at [108, 61] on p "Dashboard" at bounding box center [751, 54] width 1491 height 14
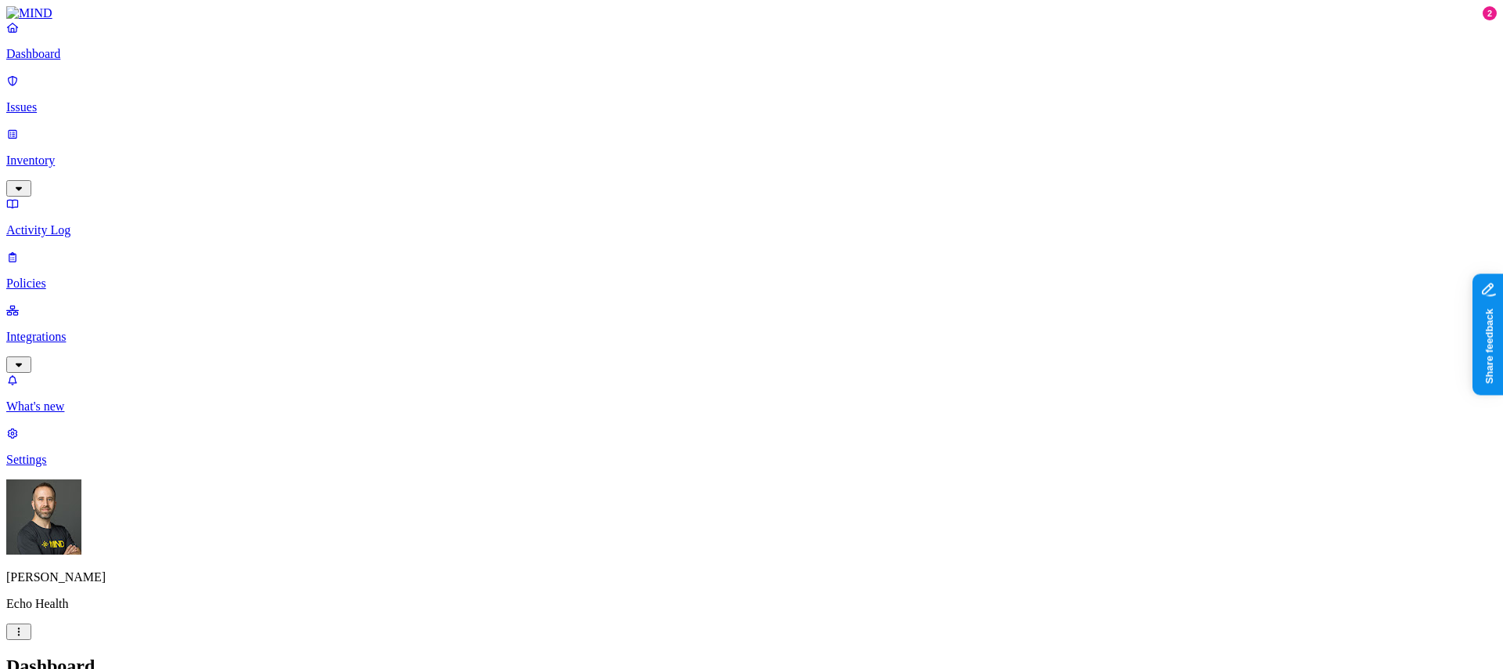
click at [112, 330] on p "Integrations" at bounding box center [751, 337] width 1491 height 14
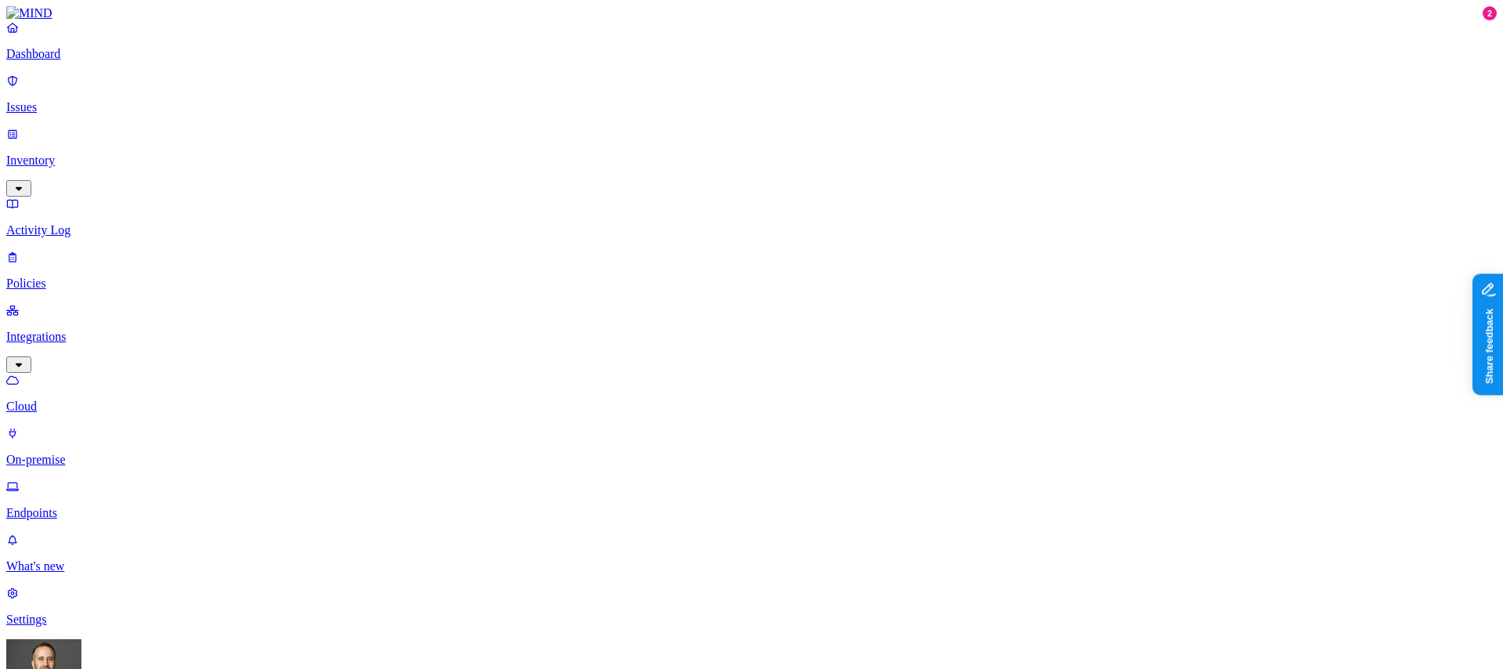
click at [78, 61] on p "Dashboard" at bounding box center [751, 54] width 1491 height 14
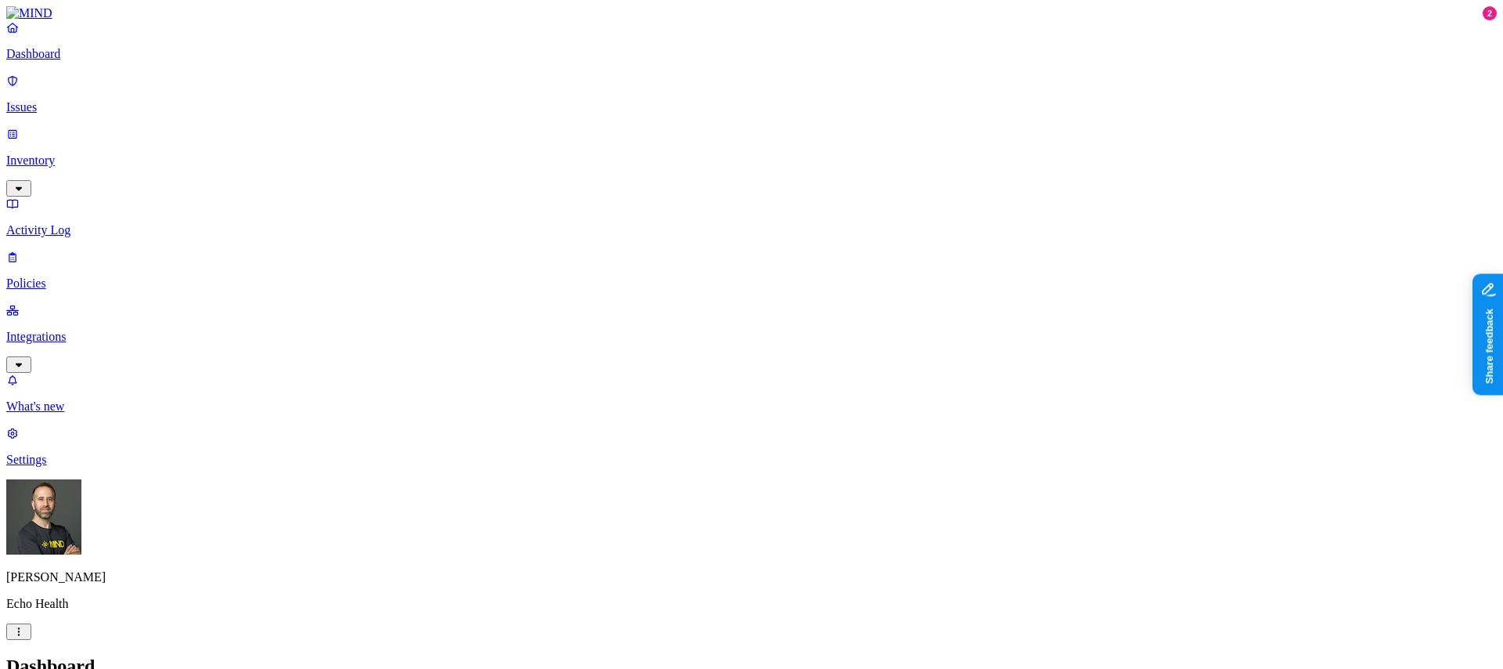
click at [78, 134] on link "Inventory" at bounding box center [751, 160] width 1491 height 67
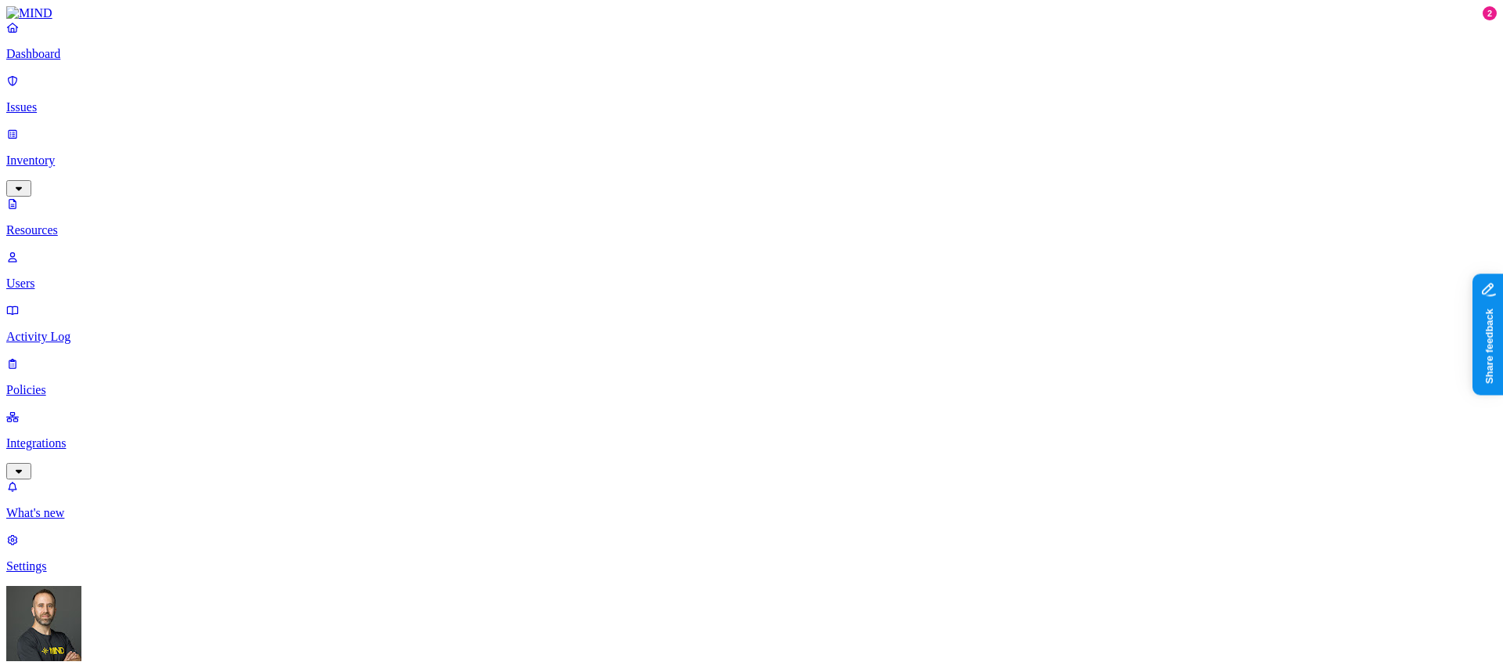
click at [90, 61] on p "Dashboard" at bounding box center [751, 54] width 1491 height 14
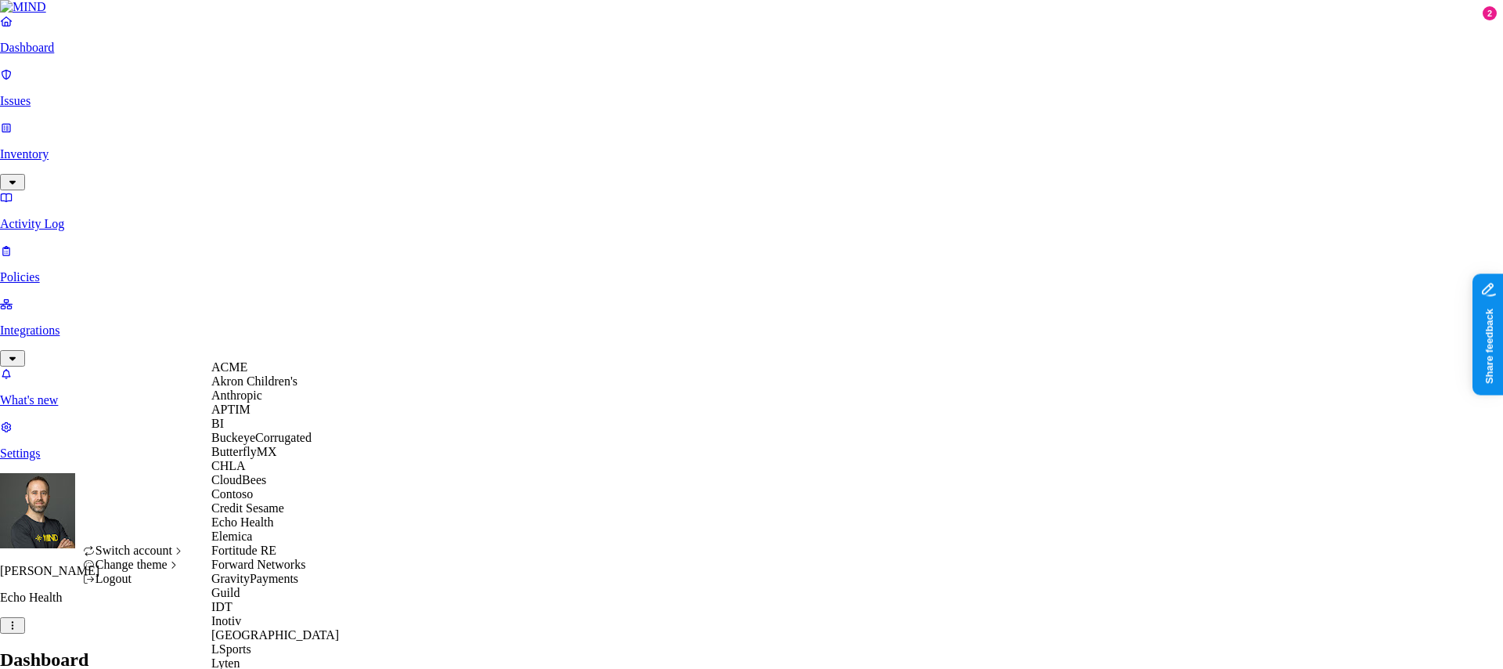
scroll to position [861, 0]
